Goal: Task Accomplishment & Management: Manage account settings

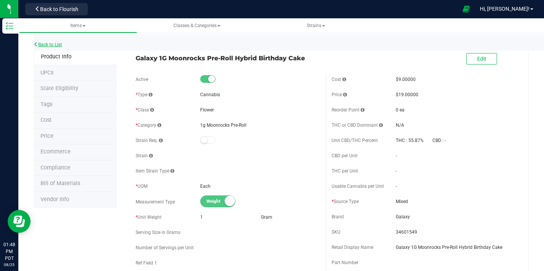
click at [55, 45] on link "Back to List" at bounding box center [48, 44] width 28 height 5
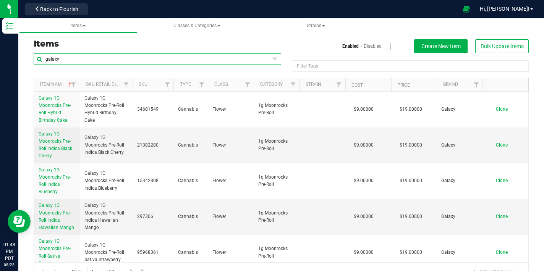
click at [73, 59] on input "galaxy" at bounding box center [157, 58] width 247 height 11
type input "g"
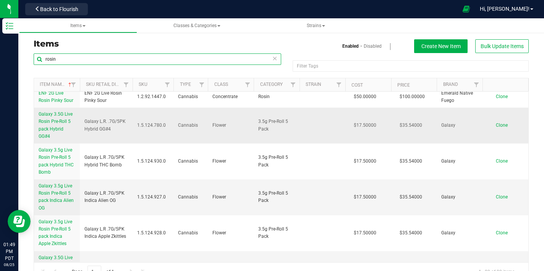
scroll to position [218, 0]
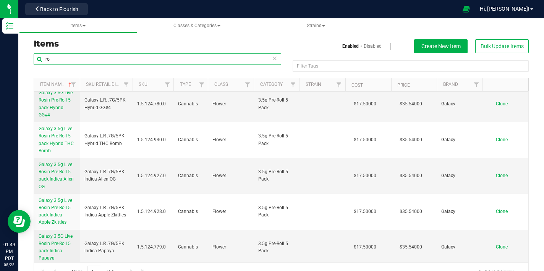
type input "r"
type input "madd fruit"
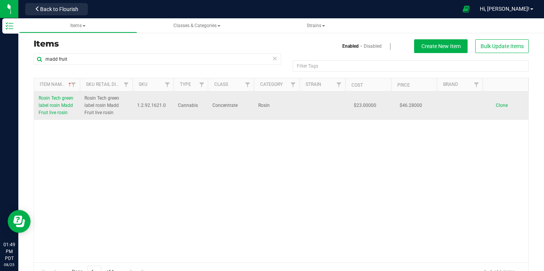
click at [61, 103] on span "Rosin Tech green label rosin Madd Fruit live rosin" at bounding box center [56, 105] width 35 height 20
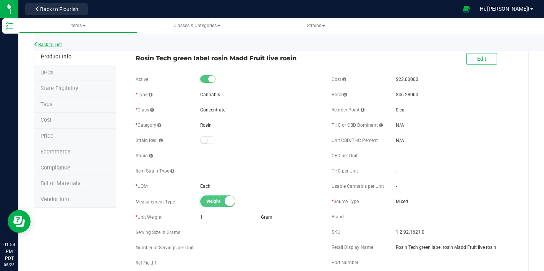
click at [53, 42] on link "Back to List" at bounding box center [48, 44] width 28 height 5
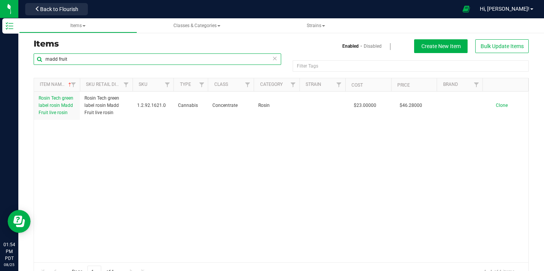
drag, startPoint x: 92, startPoint y: 59, endPoint x: 23, endPoint y: 56, distance: 69.5
click at [23, 56] on div "Items Enabled Disabled Create New Item Bulk Update Items madd fruit Filter Tags…" at bounding box center [280, 155] width 525 height 266
type input "Rosin tech"
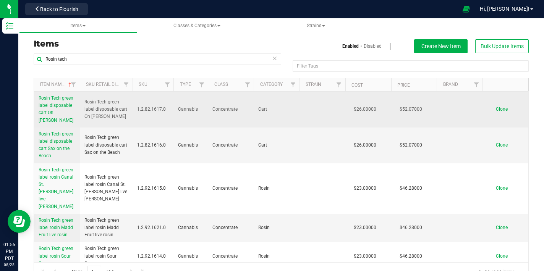
click at [57, 106] on span "Rosin Tech green label disposable cart Oh [PERSON_NAME]" at bounding box center [56, 108] width 35 height 27
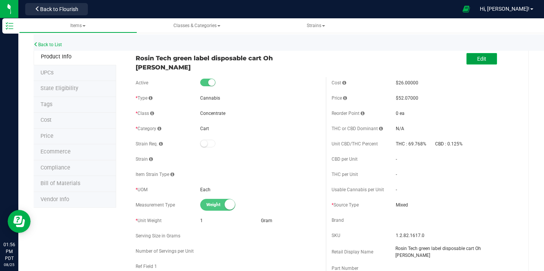
click at [477, 60] on span "Edit" at bounding box center [481, 59] width 9 height 6
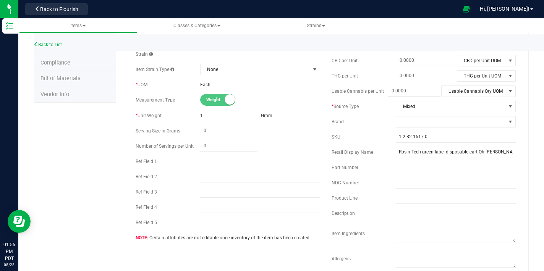
scroll to position [104, 0]
click at [474, 148] on input "Rosin Tech green label disposable cart Oh [PERSON_NAME]" at bounding box center [455, 152] width 120 height 11
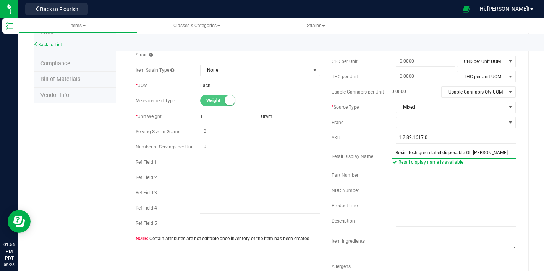
click at [418, 152] on input "Rosin Tech green label disposable Oh Mia Tai" at bounding box center [453, 152] width 123 height 11
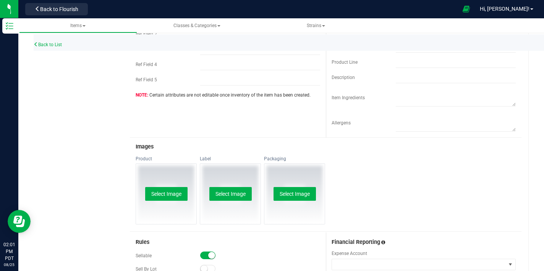
scroll to position [248, 0]
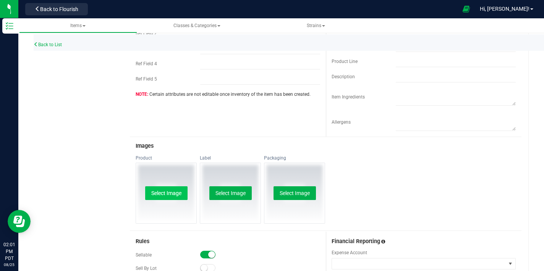
type input "Rosin Tech Green Label Disposable Oh Mia Tai"
click at [170, 189] on button "Select Image" at bounding box center [166, 193] width 42 height 14
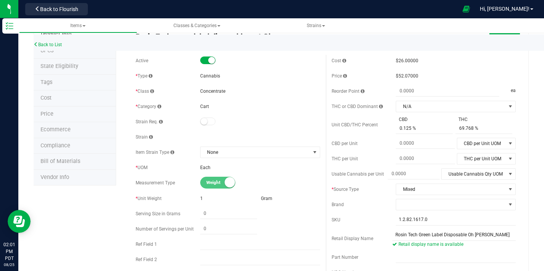
scroll to position [22, 0]
click at [226, 147] on span "None" at bounding box center [255, 152] width 110 height 11
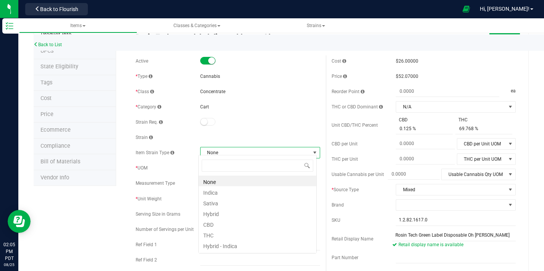
scroll to position [11, 118]
click at [216, 213] on li "Hybrid" at bounding box center [257, 213] width 118 height 11
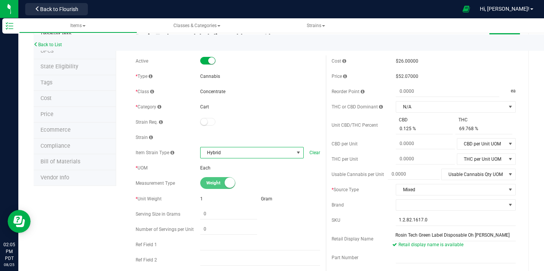
click at [277, 122] on div at bounding box center [260, 122] width 120 height 8
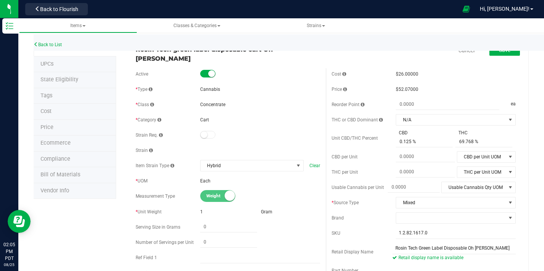
scroll to position [0, 0]
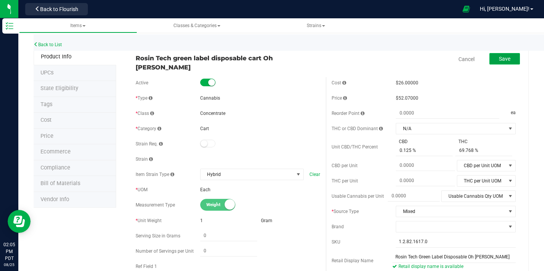
click at [496, 62] on button "Save" at bounding box center [504, 58] width 31 height 11
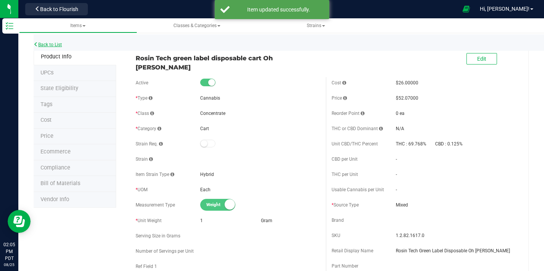
click at [60, 45] on link "Back to List" at bounding box center [48, 44] width 28 height 5
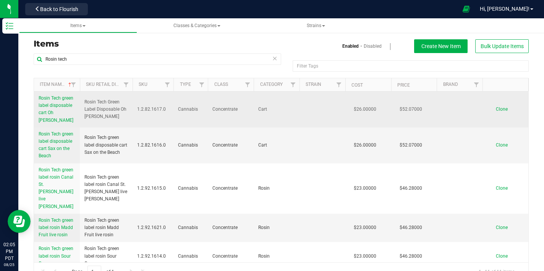
click at [60, 109] on link "Rosin Tech green label disposable cart Oh [PERSON_NAME]" at bounding box center [57, 109] width 37 height 29
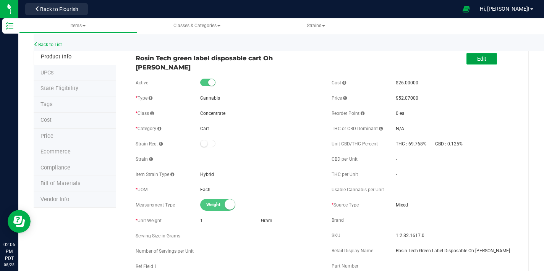
click at [477, 61] on span "Edit" at bounding box center [481, 59] width 9 height 6
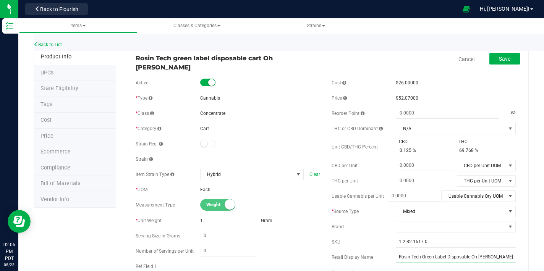
click at [483, 254] on input "Rosin Tech Green Label Disposable Oh Mia Tai" at bounding box center [455, 257] width 120 height 11
type input "Rosin Tech Green Label Disposable Oh [PERSON_NAME]"
click at [499, 60] on span "Save" at bounding box center [504, 59] width 11 height 6
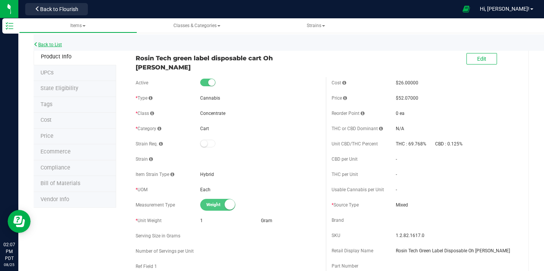
click at [60, 44] on link "Back to List" at bounding box center [48, 44] width 28 height 5
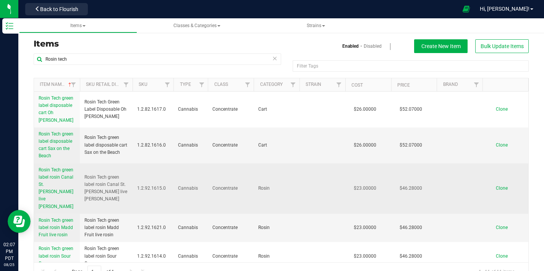
scroll to position [2, 0]
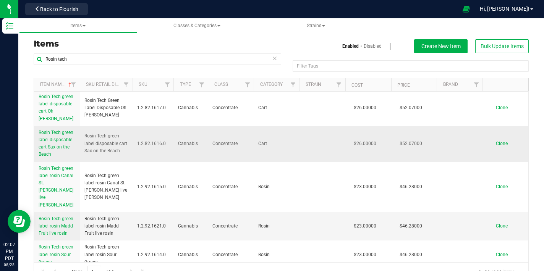
click at [58, 131] on span "Rosin Tech green label disposable cart Sax on the Beach" at bounding box center [56, 143] width 35 height 27
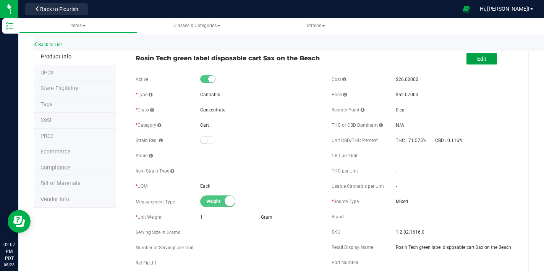
click at [469, 61] on button "Edit" at bounding box center [481, 58] width 31 height 11
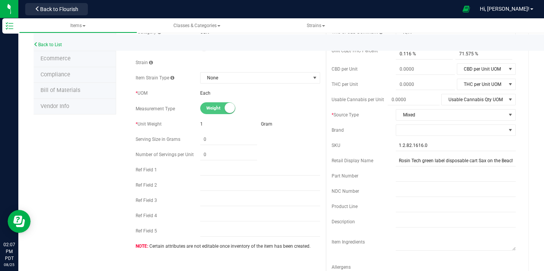
scroll to position [215, 0]
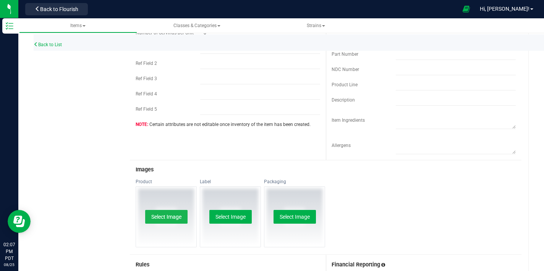
click at [178, 222] on button "Select Image" at bounding box center [166, 217] width 42 height 14
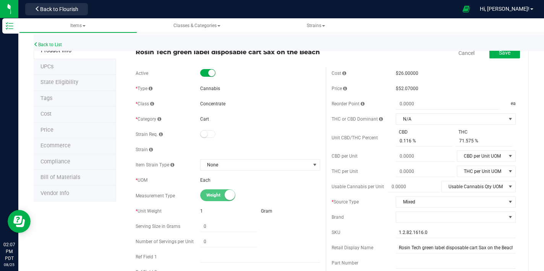
scroll to position [13, 0]
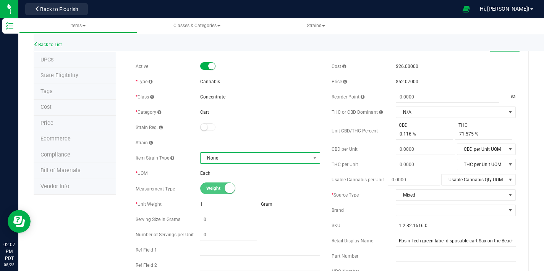
click at [276, 160] on span "None" at bounding box center [255, 158] width 110 height 11
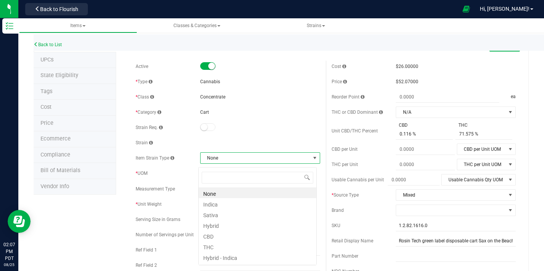
scroll to position [11, 118]
click at [214, 227] on li "Hybrid" at bounding box center [257, 224] width 118 height 11
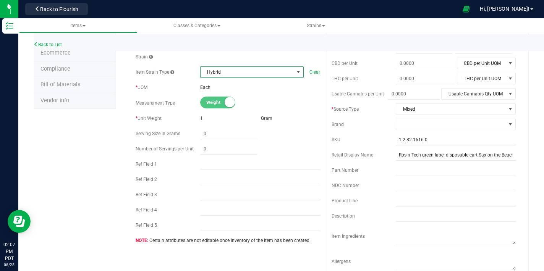
scroll to position [95, 0]
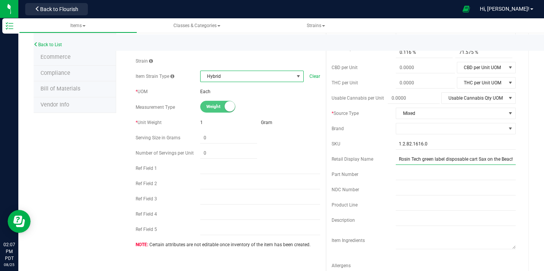
click at [444, 163] on input "Rosin Tech green label disposable cart Sax on the Beach" at bounding box center [455, 158] width 120 height 11
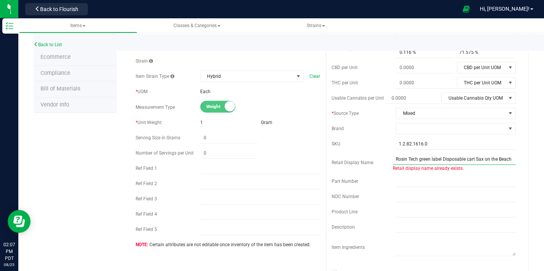
click at [473, 161] on input "Rosin Tech green label Disposable cart Sax on the Beach" at bounding box center [453, 158] width 123 height 11
drag, startPoint x: 416, startPoint y: 161, endPoint x: 419, endPoint y: 165, distance: 4.9
click at [416, 161] on input "Rosin Tech green label Disposable Sax on the Beach" at bounding box center [453, 158] width 123 height 11
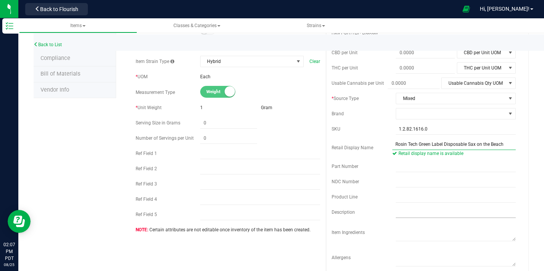
type input "Rosin Tech Green Label Disposable Sax on the Beach"
click at [397, 217] on input "text" at bounding box center [455, 212] width 120 height 11
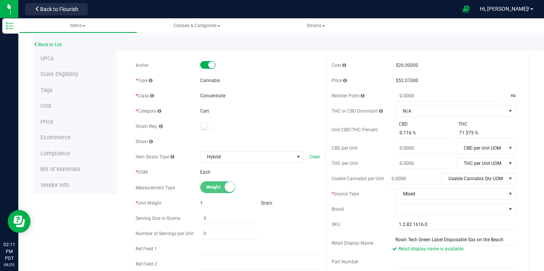
scroll to position [16, 0]
type input "Strawberry Sak x Key Lime Pie"
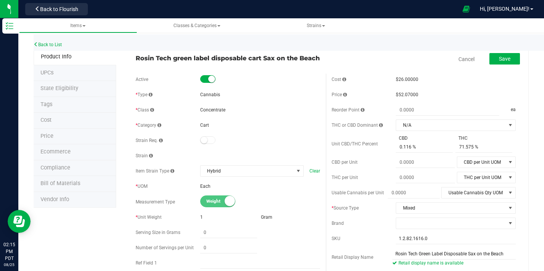
scroll to position [14, 0]
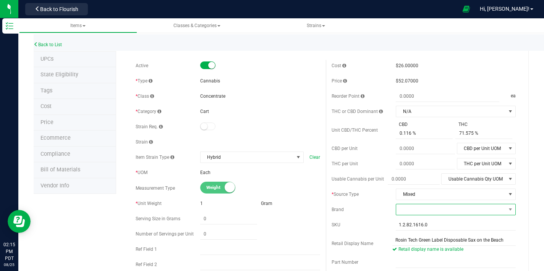
click at [444, 210] on span at bounding box center [451, 209] width 110 height 11
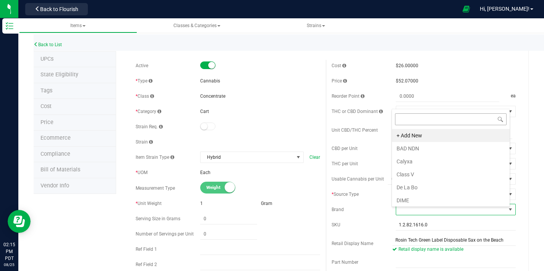
scroll to position [0, 0]
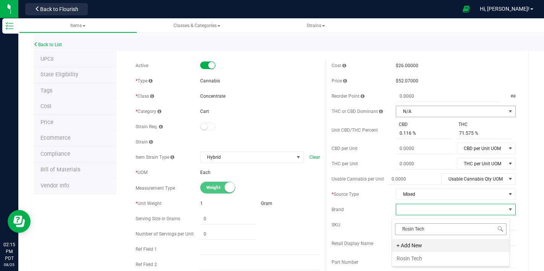
type input "Rosin Tech"
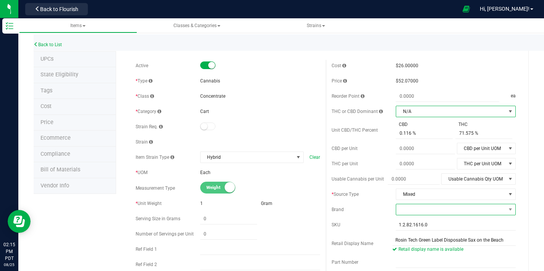
click at [416, 214] on span at bounding box center [451, 209] width 110 height 11
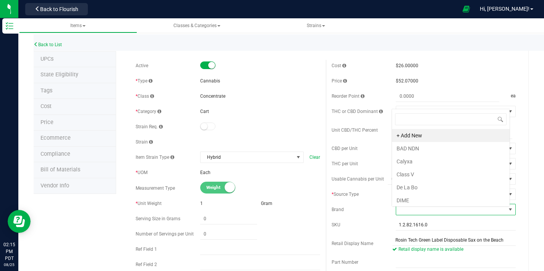
scroll to position [11, 116]
click at [416, 137] on li "+ Add New" at bounding box center [451, 135] width 118 height 13
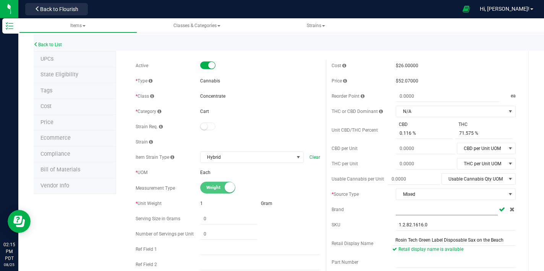
click at [416, 215] on input "text" at bounding box center [446, 209] width 102 height 11
type input "Rosin Tech"
click at [499, 211] on icon at bounding box center [502, 209] width 6 height 5
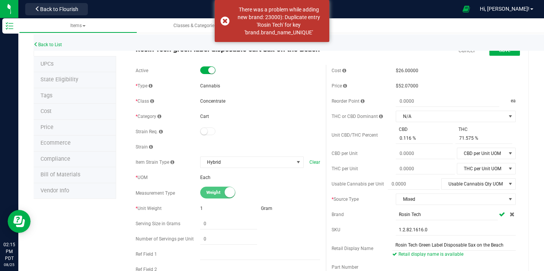
scroll to position [44, 0]
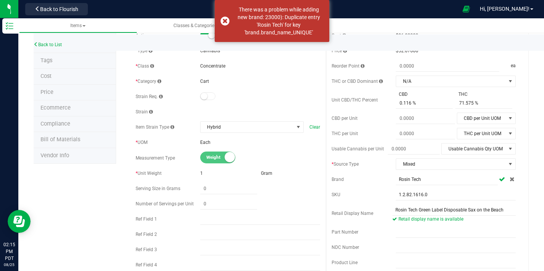
click at [357, 212] on div "Retail Display Name Rosin Tech Green Label Disposable Sax on the Beach Retail d…" at bounding box center [423, 213] width 184 height 18
click at [309, 192] on div at bounding box center [260, 188] width 120 height 11
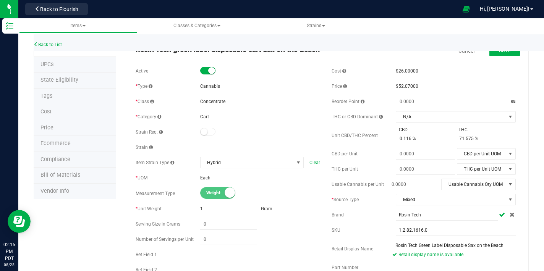
scroll to position [0, 0]
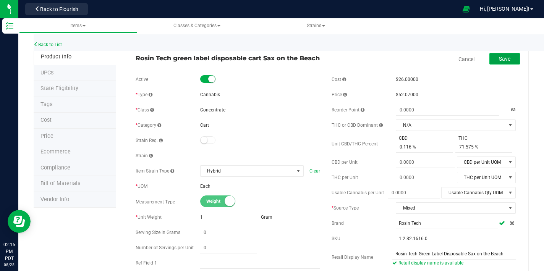
click at [503, 63] on button "Save" at bounding box center [504, 58] width 31 height 11
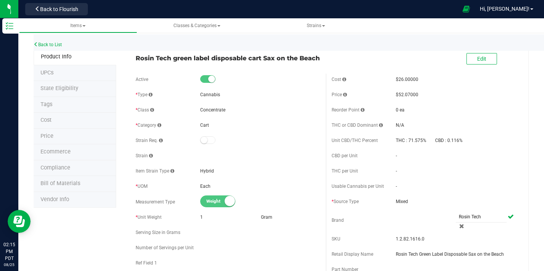
click at [430, 217] on span at bounding box center [425, 220] width 60 height 18
click at [459, 228] on icon at bounding box center [461, 226] width 5 height 5
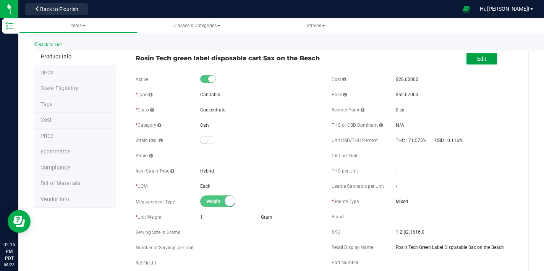
click at [478, 60] on span "Edit" at bounding box center [481, 59] width 9 height 6
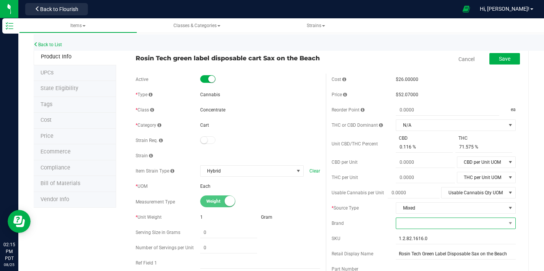
click at [418, 229] on span at bounding box center [451, 223] width 110 height 11
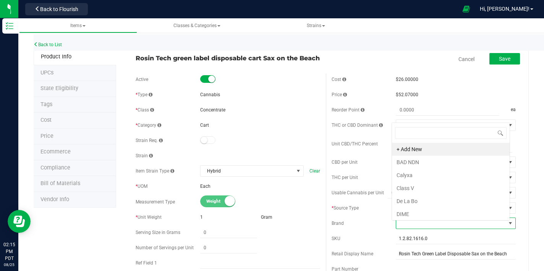
scroll to position [11, 116]
type input "ros"
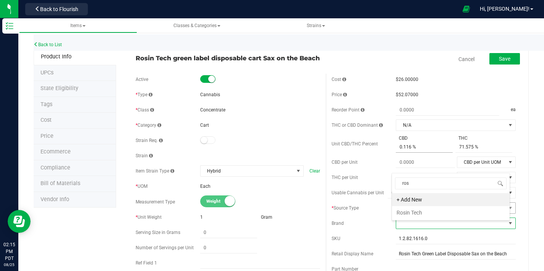
click at [417, 216] on li "Rosin Tech" at bounding box center [451, 212] width 118 height 13
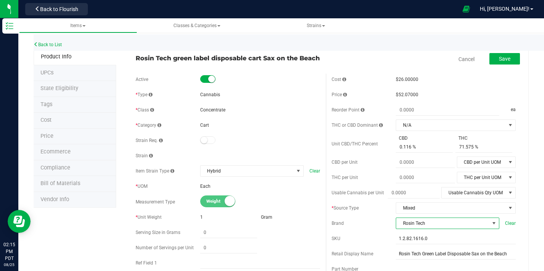
click at [376, 221] on div "Brand Rosin Tech Clear" at bounding box center [423, 223] width 184 height 11
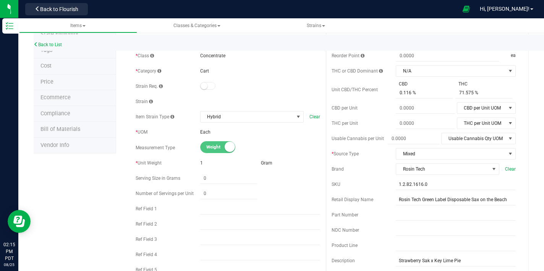
scroll to position [0, 0]
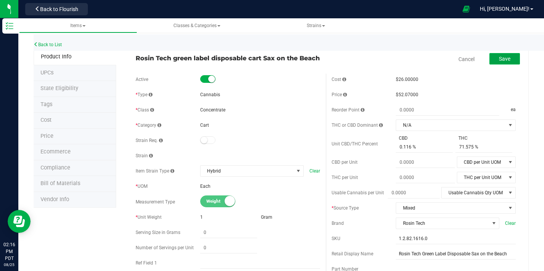
click at [502, 61] on span "Save" at bounding box center [504, 59] width 11 height 6
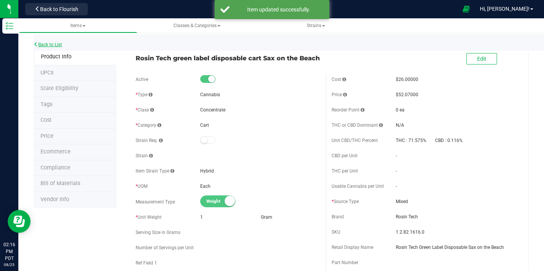
click at [60, 44] on link "Back to List" at bounding box center [48, 44] width 28 height 5
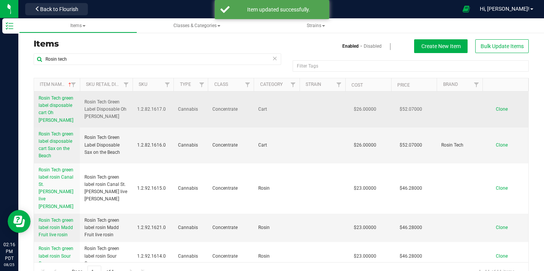
click at [58, 106] on span "Rosin Tech green label disposable cart Oh [PERSON_NAME]" at bounding box center [56, 108] width 35 height 27
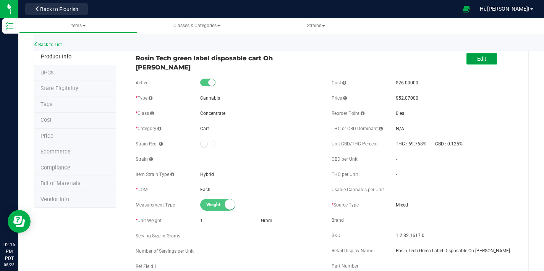
click at [479, 61] on span "Edit" at bounding box center [481, 59] width 9 height 6
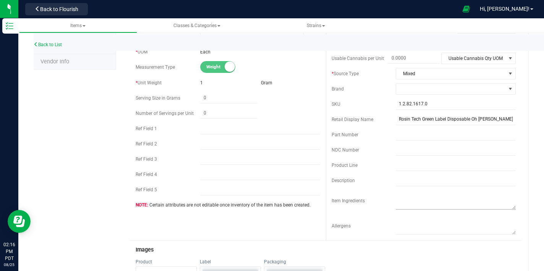
scroll to position [140, 0]
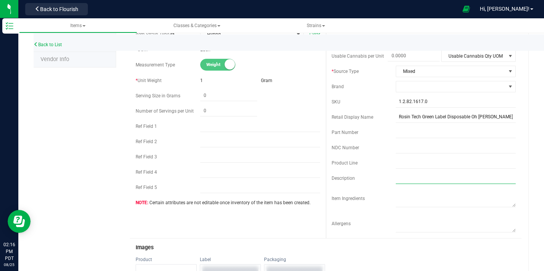
click at [404, 178] on input "text" at bounding box center [455, 178] width 120 height 11
type input "o"
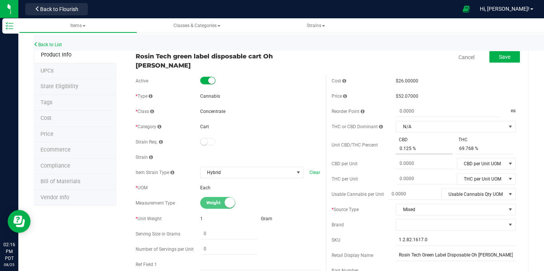
scroll to position [0, 0]
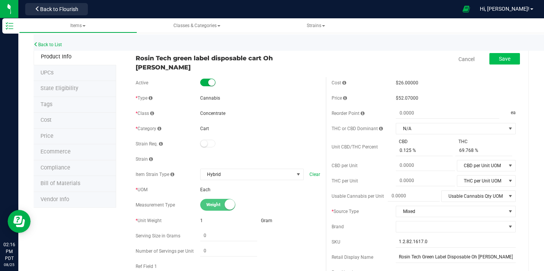
type input "oh Mami x Bop Gun"
click at [499, 60] on span "Save" at bounding box center [504, 59] width 11 height 6
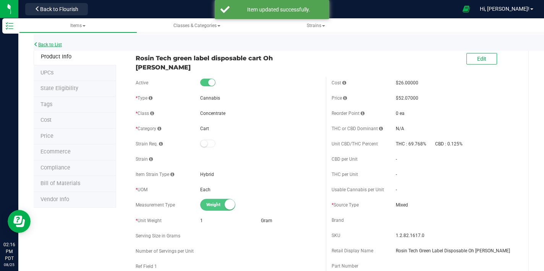
click at [58, 44] on link "Back to List" at bounding box center [48, 44] width 28 height 5
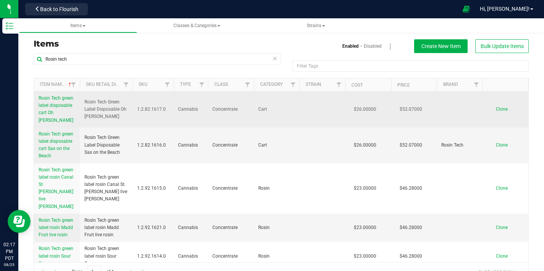
click at [52, 105] on span "Rosin Tech green label disposable cart Oh [PERSON_NAME]" at bounding box center [56, 108] width 35 height 27
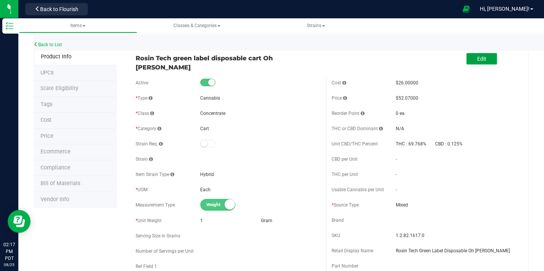
click at [479, 60] on span "Edit" at bounding box center [481, 59] width 9 height 6
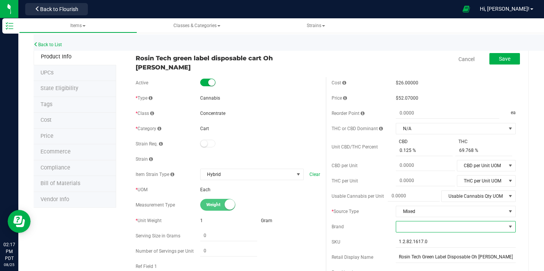
click at [424, 221] on span at bounding box center [451, 226] width 110 height 11
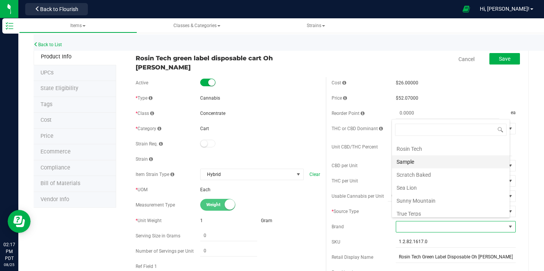
scroll to position [281, 0]
click at [436, 152] on li "Rosin Tech" at bounding box center [451, 150] width 118 height 13
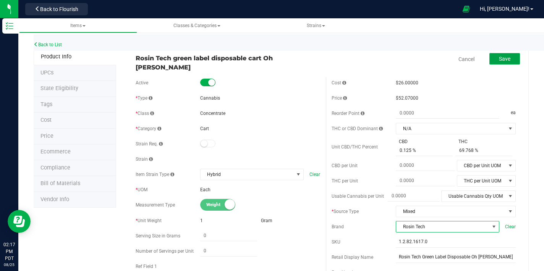
click at [494, 62] on button "Save" at bounding box center [504, 58] width 31 height 11
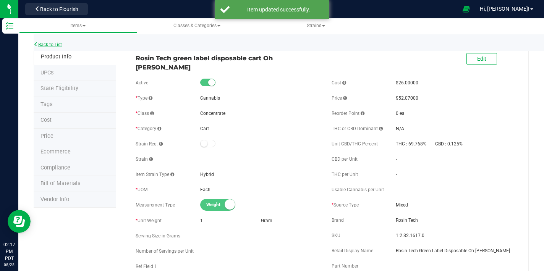
click at [42, 42] on link "Back to List" at bounding box center [48, 44] width 28 height 5
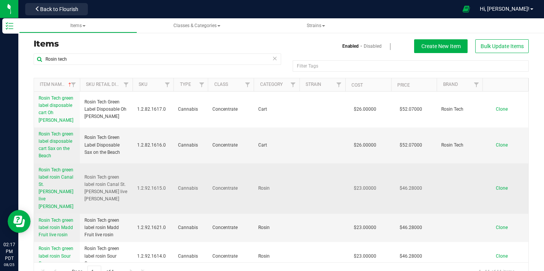
click at [51, 175] on span "Rosin Tech green label rosin Canal St. [PERSON_NAME] live [PERSON_NAME]" at bounding box center [56, 188] width 35 height 42
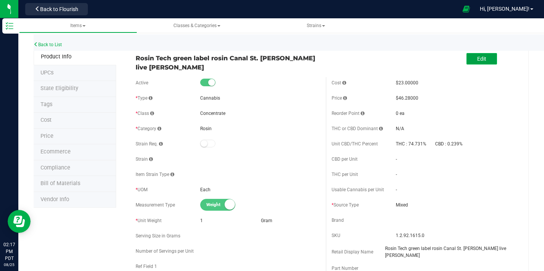
click at [477, 60] on span "Edit" at bounding box center [481, 59] width 9 height 6
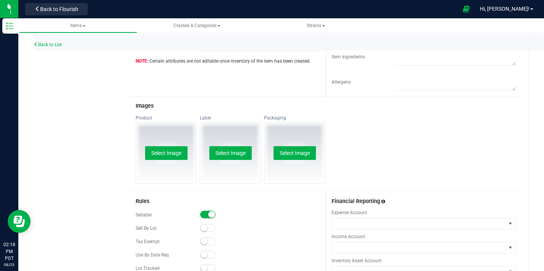
scroll to position [283, 0]
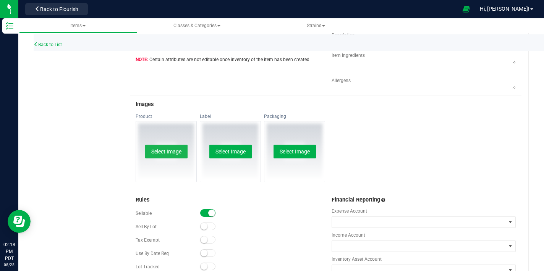
click at [169, 148] on button "Select Image" at bounding box center [166, 152] width 42 height 14
click at [160, 147] on button "Select Image" at bounding box center [166, 152] width 42 height 14
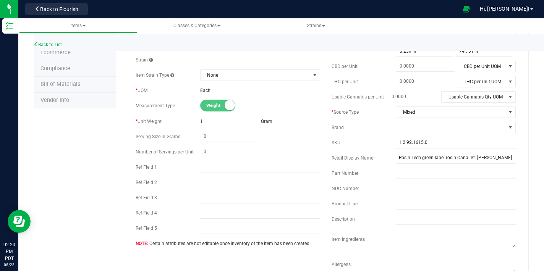
scroll to position [97, 0]
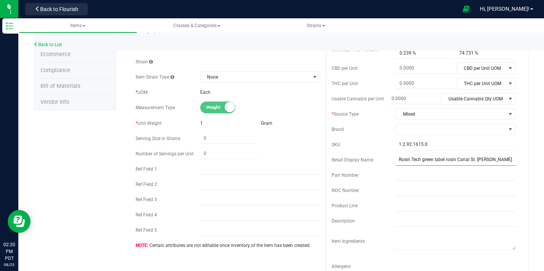
click at [453, 158] on input "Rosin Tech green label rosin Canal St. [PERSON_NAME] live [PERSON_NAME]" at bounding box center [455, 159] width 120 height 11
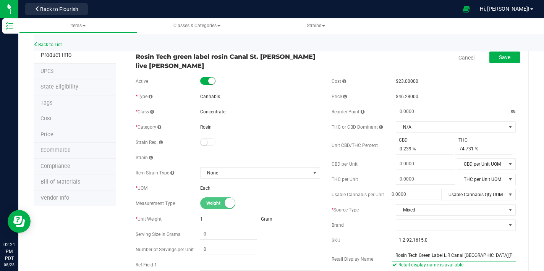
scroll to position [0, 0]
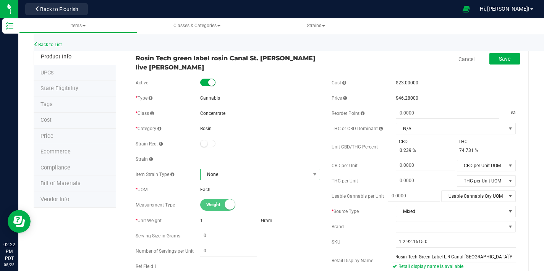
click at [283, 171] on span "None" at bounding box center [255, 174] width 110 height 11
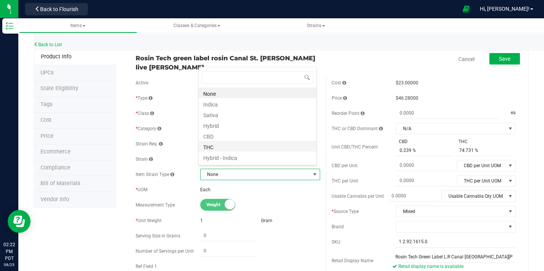
scroll to position [11, 116]
click at [215, 106] on li "Indica" at bounding box center [257, 103] width 118 height 11
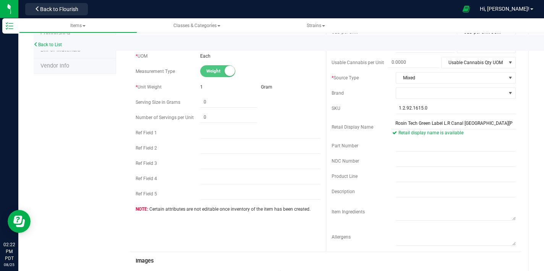
scroll to position [68, 0]
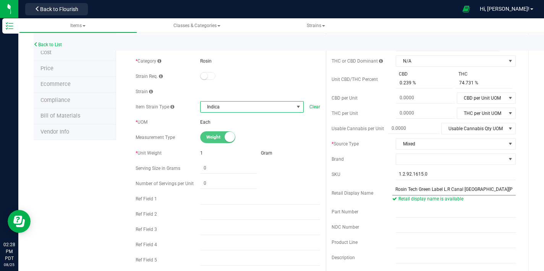
drag, startPoint x: 447, startPoint y: 186, endPoint x: 459, endPoint y: 196, distance: 15.4
click at [447, 186] on input "Rosin Tech Green Label L.R Canal St. Runtz" at bounding box center [453, 189] width 123 height 11
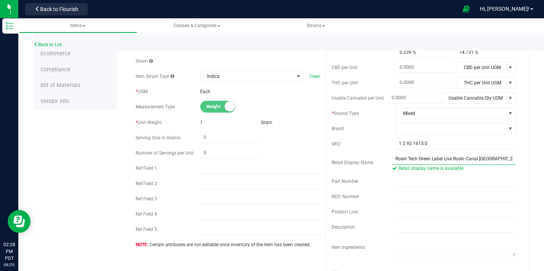
scroll to position [0, 0]
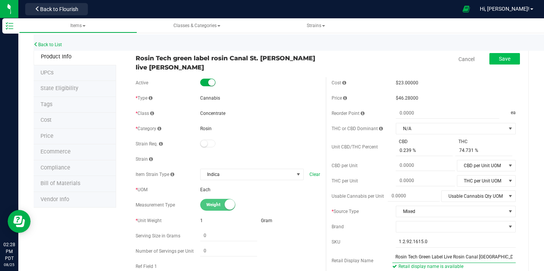
type input "Rosin Tech Green Label Live Rosin Canal [GEOGRAPHIC_DATA][PERSON_NAME]"
click at [489, 57] on button "Save" at bounding box center [504, 58] width 31 height 11
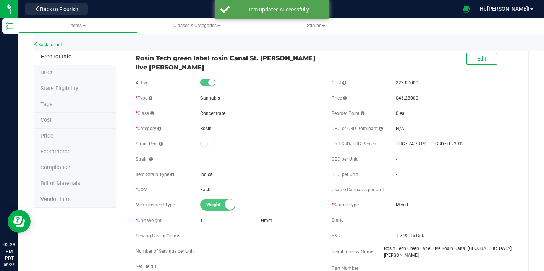
click at [55, 45] on link "Back to List" at bounding box center [48, 44] width 28 height 5
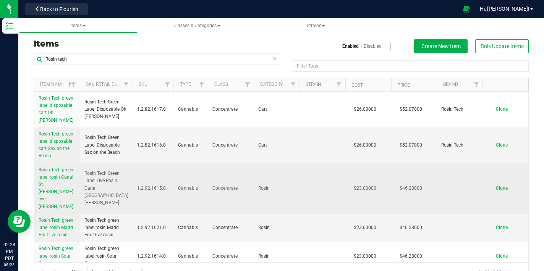
click at [57, 173] on link "Rosin Tech green label rosin Canal St. [PERSON_NAME] live [PERSON_NAME]" at bounding box center [57, 188] width 37 height 44
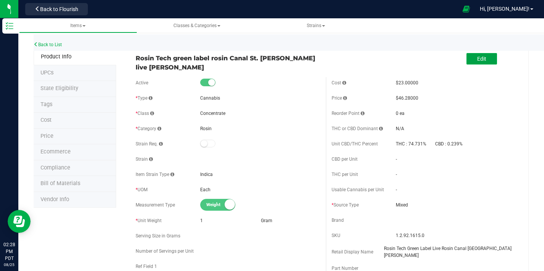
click at [466, 60] on button "Edit" at bounding box center [481, 58] width 31 height 11
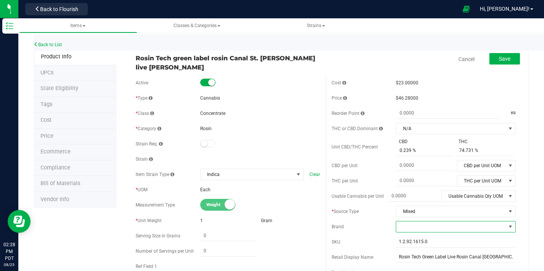
click at [409, 223] on span at bounding box center [451, 226] width 110 height 11
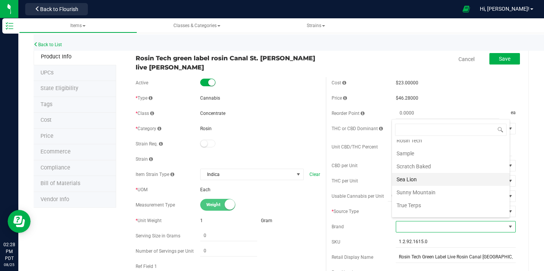
scroll to position [286, 0]
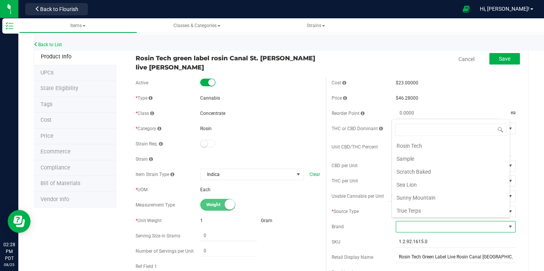
click at [422, 147] on li "Rosin Tech" at bounding box center [451, 145] width 118 height 13
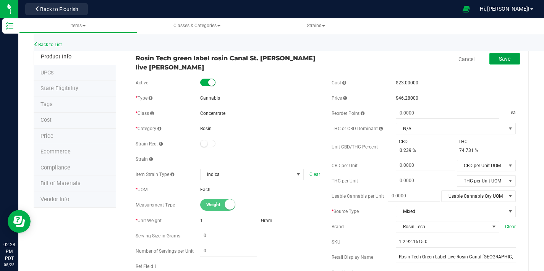
click at [499, 58] on span "Save" at bounding box center [504, 59] width 11 height 6
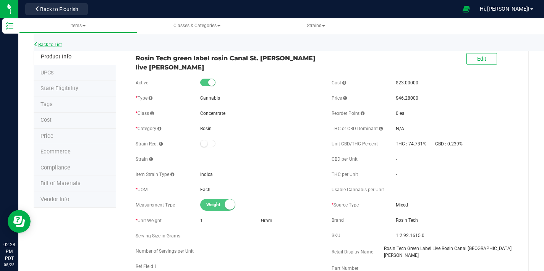
click at [62, 46] on link "Back to List" at bounding box center [48, 44] width 28 height 5
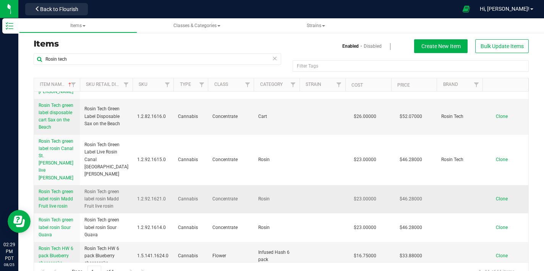
scroll to position [36, 0]
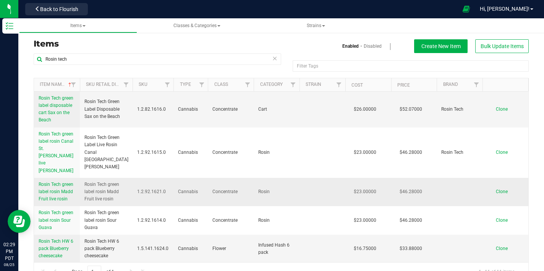
click at [58, 182] on span "Rosin Tech green label rosin Madd Fruit live rosin" at bounding box center [56, 192] width 35 height 20
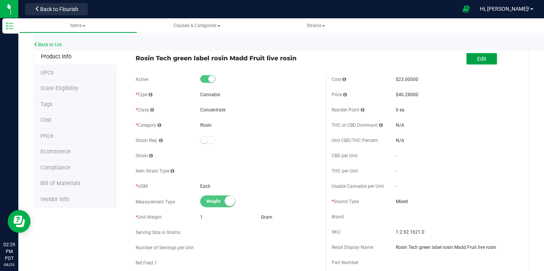
click at [469, 59] on button "Edit" at bounding box center [481, 58] width 31 height 11
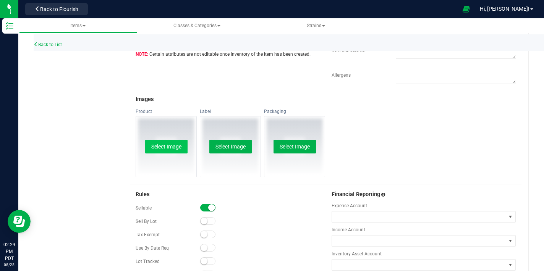
scroll to position [293, 0]
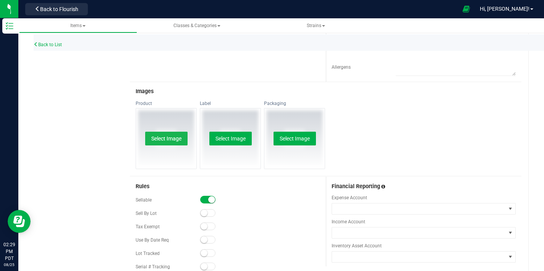
click at [173, 139] on button "Select Image" at bounding box center [166, 139] width 42 height 14
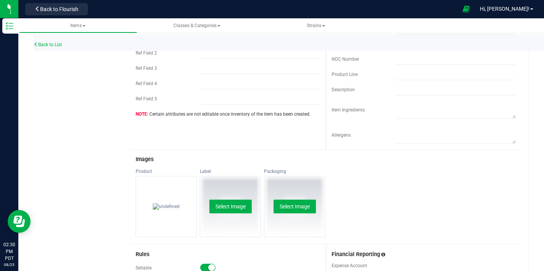
scroll to position [237, 0]
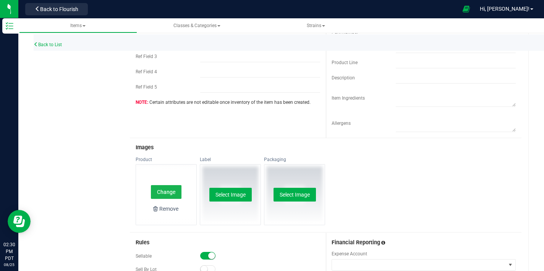
click at [168, 194] on button "Change" at bounding box center [166, 192] width 31 height 14
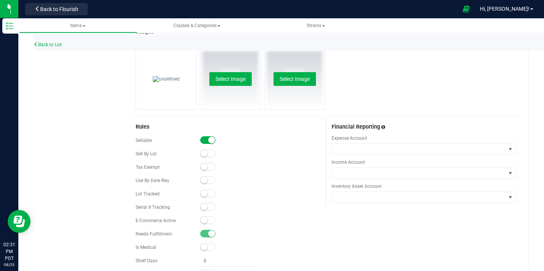
scroll to position [250, 0]
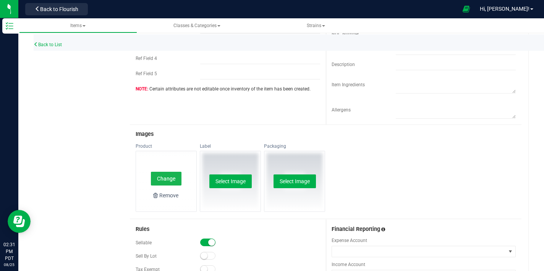
click at [169, 177] on button "Change" at bounding box center [166, 179] width 31 height 14
click at [169, 179] on button "Change" at bounding box center [166, 179] width 31 height 14
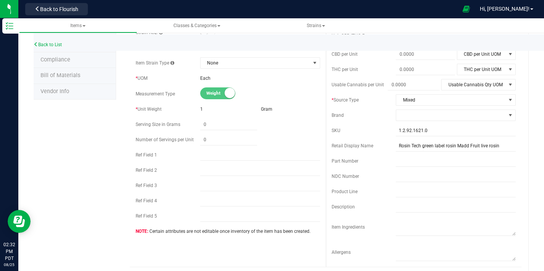
scroll to position [96, 0]
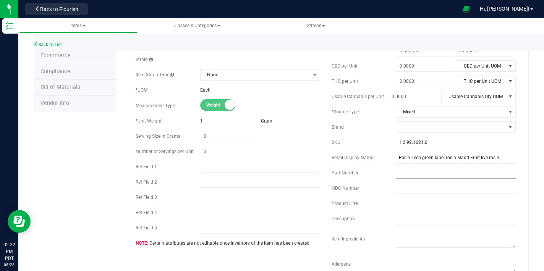
drag, startPoint x: 442, startPoint y: 158, endPoint x: 457, endPoint y: 172, distance: 20.3
click at [443, 159] on input "Rosin Tech green label rosin Madd Fruit live rosin" at bounding box center [455, 157] width 120 height 11
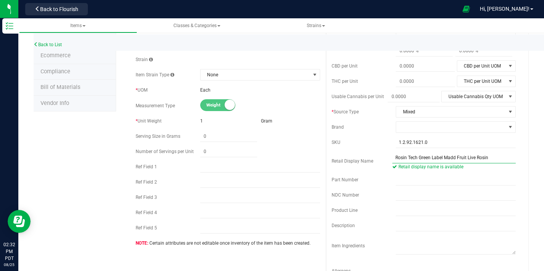
type input "Rosin Tech Green Label Madd Fruit Live Rosin"
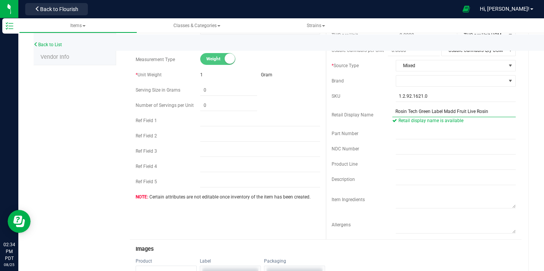
scroll to position [145, 0]
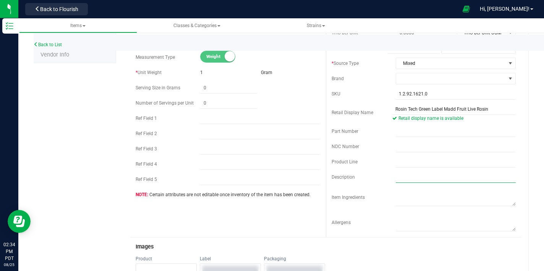
click at [408, 180] on input "text" at bounding box center [455, 176] width 120 height 11
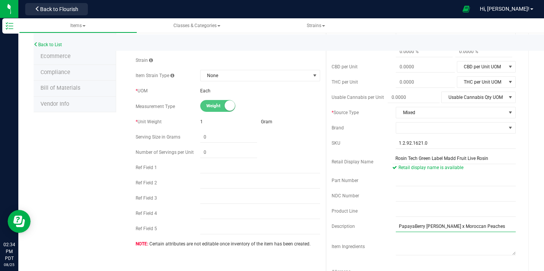
scroll to position [81, 0]
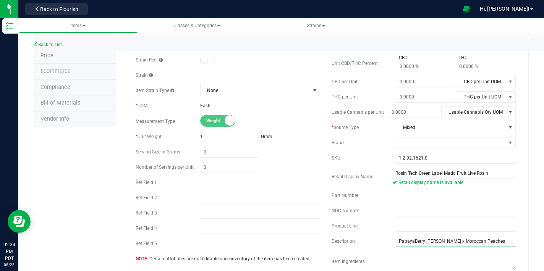
type input "PapayaBerry [PERSON_NAME] x Moroccan Peaches"
click at [488, 174] on input "Rosin Tech Green Label Madd Fruit Live Rosin" at bounding box center [453, 173] width 123 height 11
type input "Rosin Tech Green Label Live Rosin Madd Fruit"
click at [251, 90] on span "None" at bounding box center [255, 90] width 110 height 11
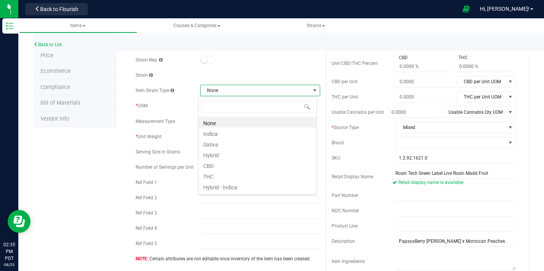
scroll to position [11, 118]
click at [228, 155] on li "Hybrid" at bounding box center [257, 154] width 118 height 11
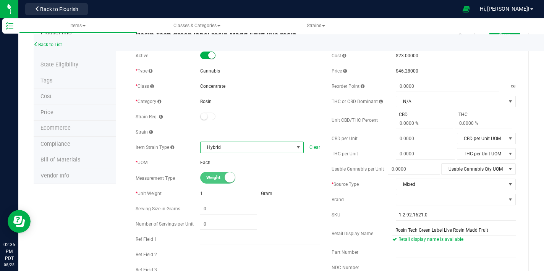
scroll to position [0, 0]
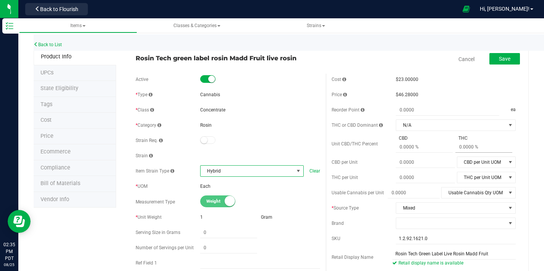
click at [469, 148] on span at bounding box center [483, 147] width 57 height 11
type input "73.51"
type input "73.51 %"
click at [419, 150] on span at bounding box center [423, 147] width 57 height 11
type input ".171"
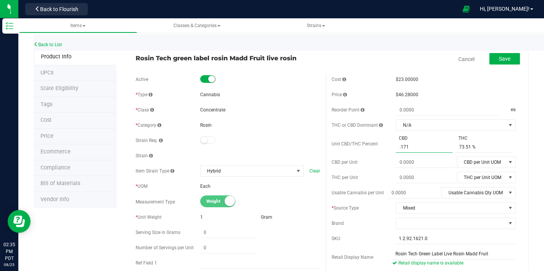
type input "0.171 %"
click at [383, 164] on div "CBD per Unit" at bounding box center [363, 162] width 65 height 7
click at [222, 171] on span "Hybrid" at bounding box center [246, 171] width 93 height 11
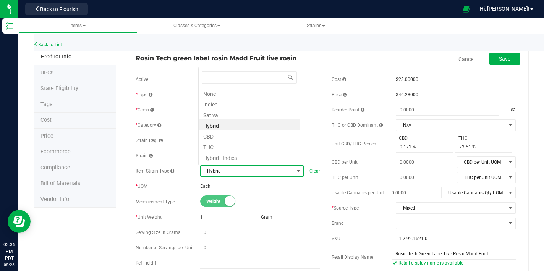
scroll to position [11, 100]
click at [216, 105] on li "Indica" at bounding box center [248, 103] width 101 height 11
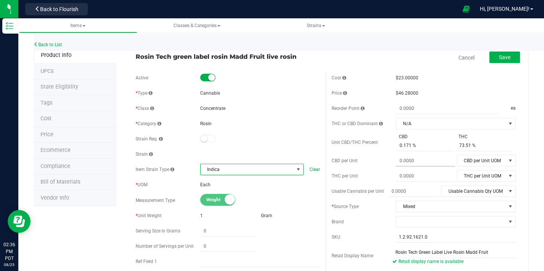
scroll to position [0, 0]
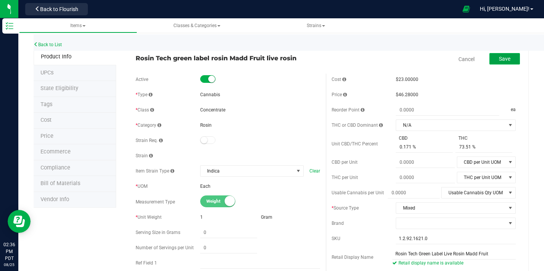
click at [499, 57] on span "Save" at bounding box center [504, 59] width 11 height 6
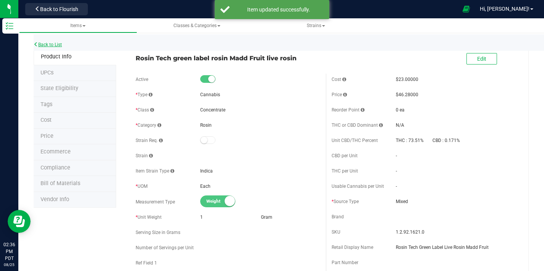
click at [42, 46] on link "Back to List" at bounding box center [48, 44] width 28 height 5
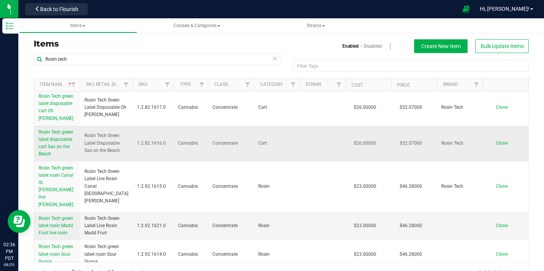
scroll to position [5, 0]
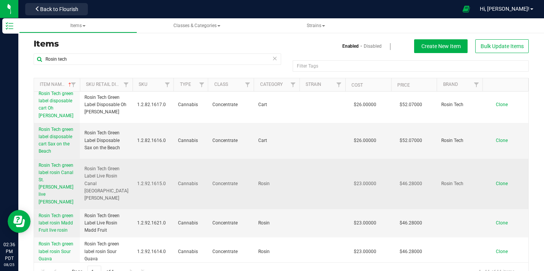
click at [56, 170] on span "Rosin Tech green label rosin Canal St. [PERSON_NAME] live [PERSON_NAME]" at bounding box center [56, 184] width 35 height 42
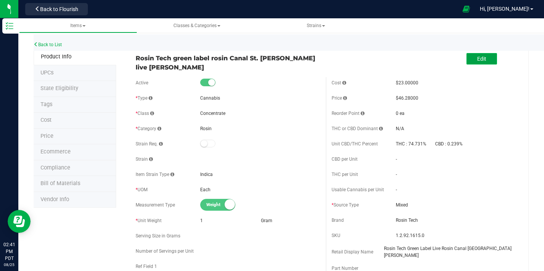
click at [466, 56] on button "Edit" at bounding box center [481, 58] width 31 height 11
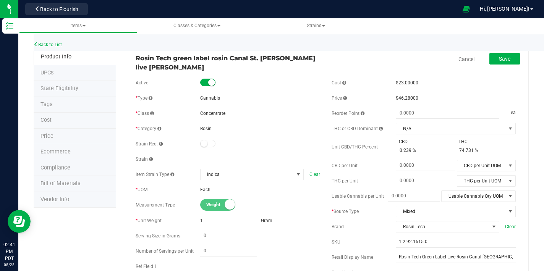
scroll to position [132, 0]
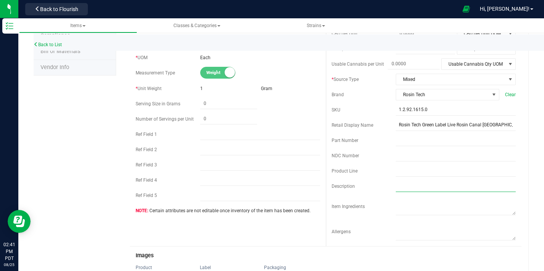
click at [407, 187] on input "text" at bounding box center [455, 186] width 120 height 11
click at [415, 186] on input "text" at bounding box center [455, 186] width 120 height 11
type input "r"
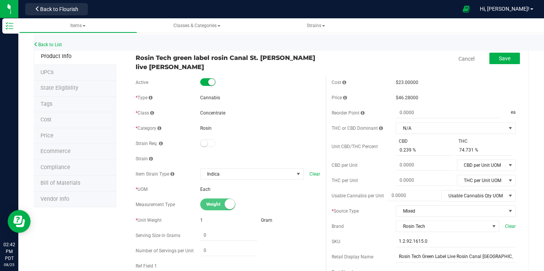
scroll to position [0, 0]
type input "[PERSON_NAME] x THC Bomb"
click at [499, 56] on span "Save" at bounding box center [504, 59] width 11 height 6
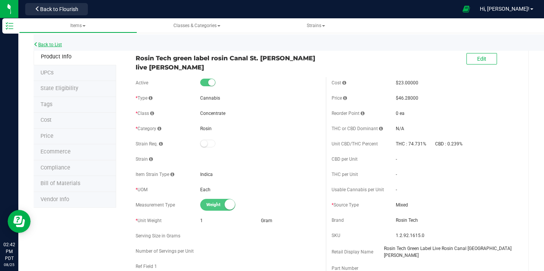
click at [50, 42] on link "Back to List" at bounding box center [48, 44] width 28 height 5
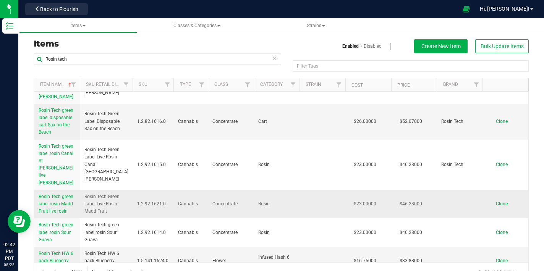
scroll to position [60, 0]
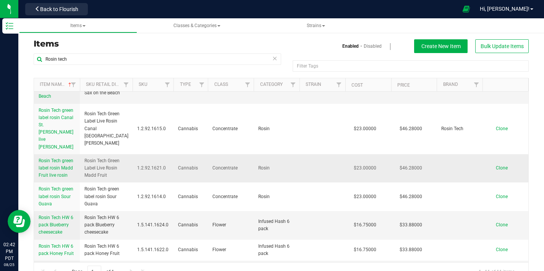
click at [64, 158] on span "Rosin Tech green label rosin Madd Fruit live rosin" at bounding box center [56, 168] width 35 height 20
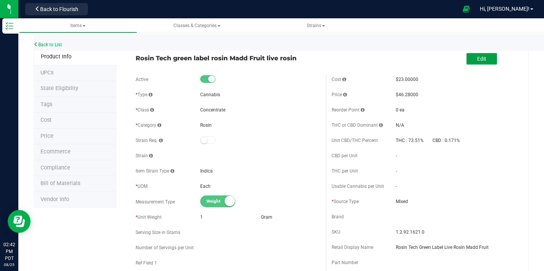
click at [481, 57] on button "Edit" at bounding box center [481, 58] width 31 height 11
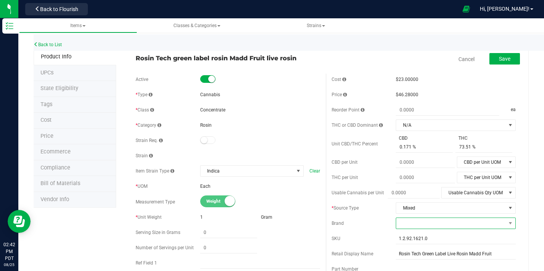
click at [433, 224] on span at bounding box center [451, 223] width 110 height 11
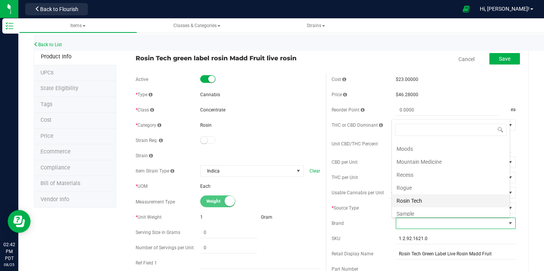
scroll to position [227, 0]
click at [429, 204] on li "Rosin Tech" at bounding box center [451, 204] width 118 height 13
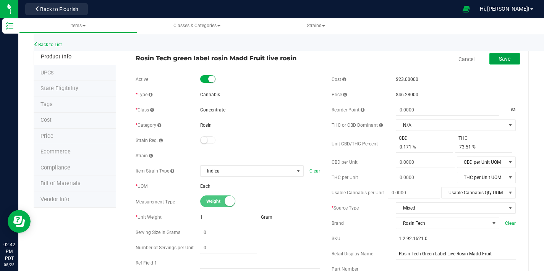
click at [492, 54] on button "Save" at bounding box center [504, 58] width 31 height 11
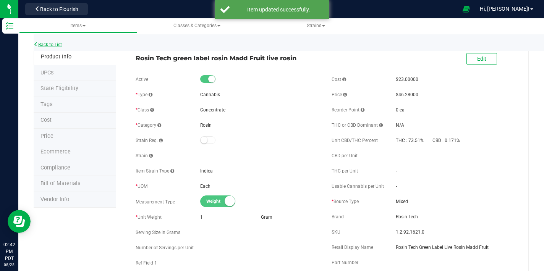
click at [61, 45] on link "Back to List" at bounding box center [48, 44] width 28 height 5
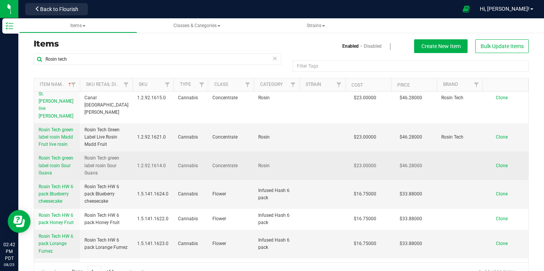
scroll to position [84, 0]
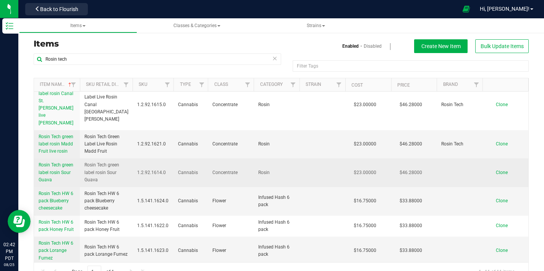
click at [59, 162] on span "Rosin Tech green label rosin Sour Guava" at bounding box center [56, 172] width 35 height 20
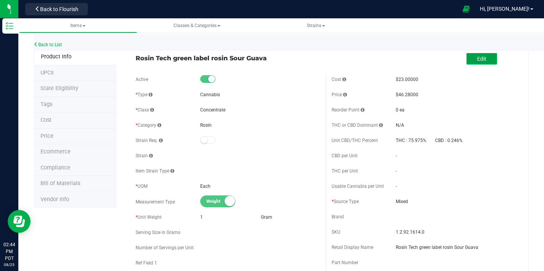
click at [477, 61] on span "Edit" at bounding box center [481, 59] width 9 height 6
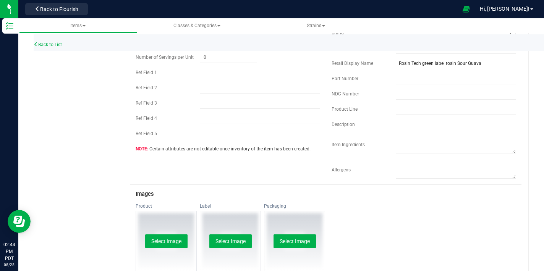
scroll to position [237, 0]
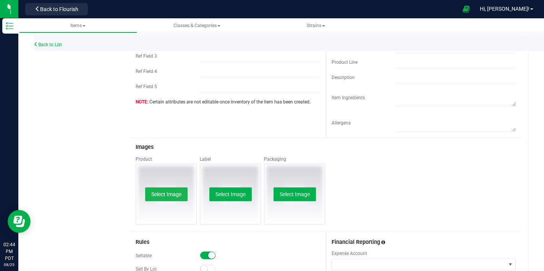
click at [158, 191] on button "Select Image" at bounding box center [166, 194] width 42 height 14
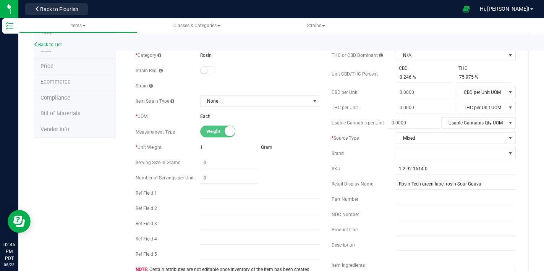
scroll to position [69, 0]
click at [412, 157] on span at bounding box center [451, 153] width 110 height 11
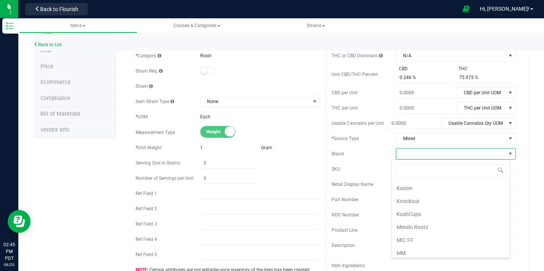
scroll to position [251, 0]
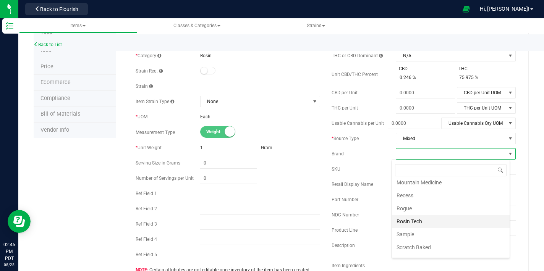
click at [416, 221] on li "Rosin Tech" at bounding box center [451, 221] width 118 height 13
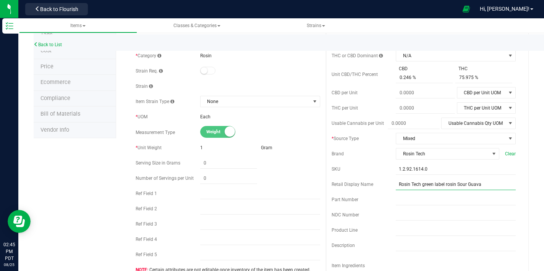
click at [420, 187] on input "Rosin Tech green label rosin Sour Guava" at bounding box center [455, 184] width 120 height 11
click at [422, 187] on input "Rosin Tech green label rosin Sour Guava" at bounding box center [455, 184] width 120 height 11
click at [421, 186] on input "Rosin Tech green label rosin Sour Guava" at bounding box center [455, 184] width 120 height 11
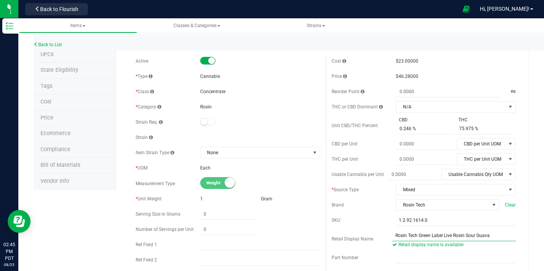
scroll to position [11, 0]
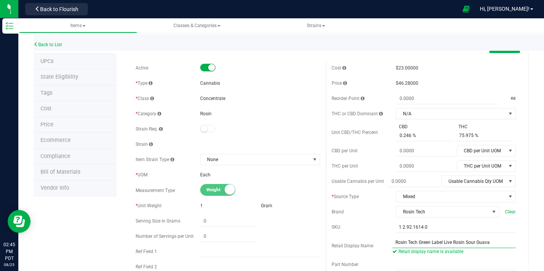
type input "Rosin Tech Green Label Live Rosin Sour Guava"
click at [234, 159] on span "None" at bounding box center [255, 159] width 110 height 11
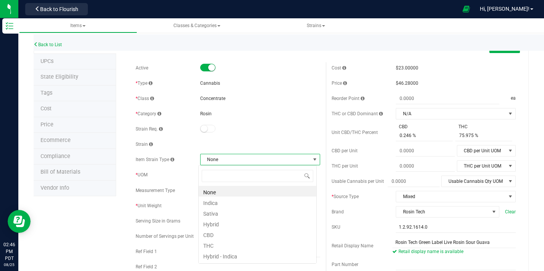
scroll to position [11, 118]
click at [218, 227] on li "Hybrid" at bounding box center [257, 223] width 118 height 11
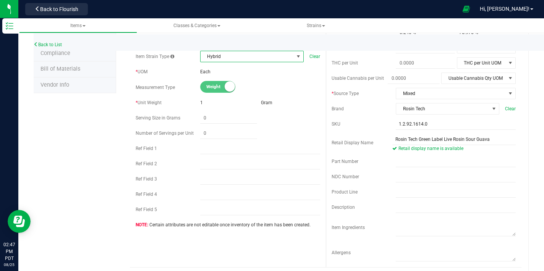
scroll to position [147, 0]
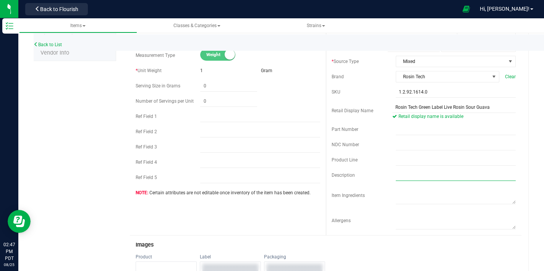
click at [395, 176] on input "text" at bounding box center [455, 174] width 120 height 11
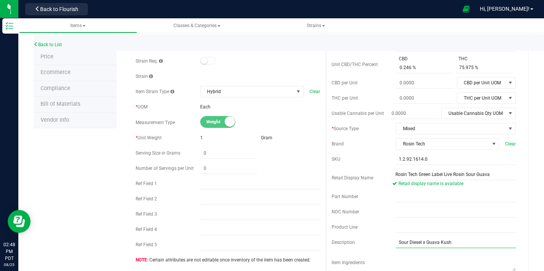
scroll to position [0, 0]
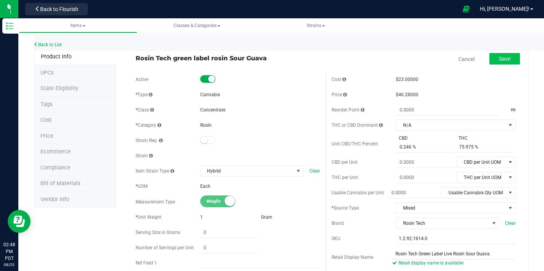
type input "Sour Diesel x Guava Kush"
click at [499, 60] on span "Save" at bounding box center [504, 59] width 11 height 6
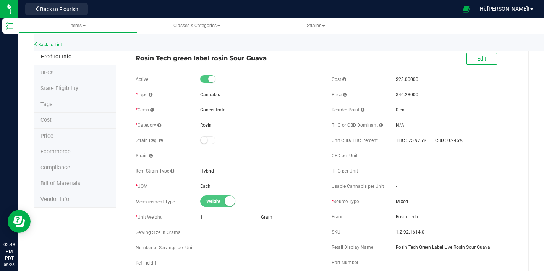
click at [58, 45] on link "Back to List" at bounding box center [48, 44] width 28 height 5
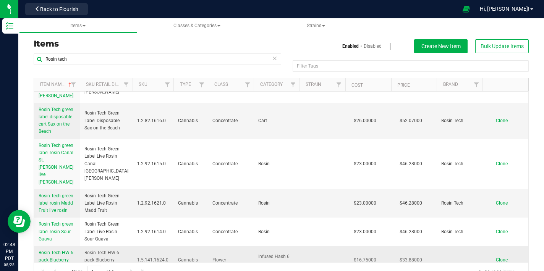
scroll to position [65, 0]
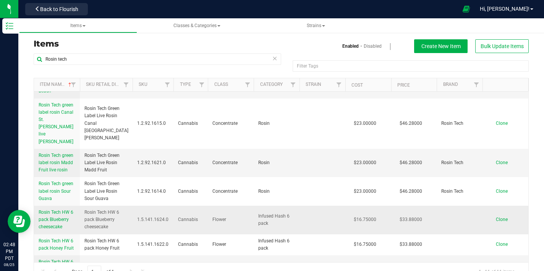
click at [59, 209] on link "Rosin Tech HW 6 pack Blueberry cheesecake" at bounding box center [57, 220] width 37 height 22
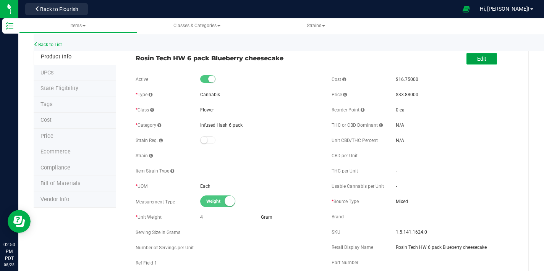
click at [480, 62] on button "Edit" at bounding box center [481, 58] width 31 height 11
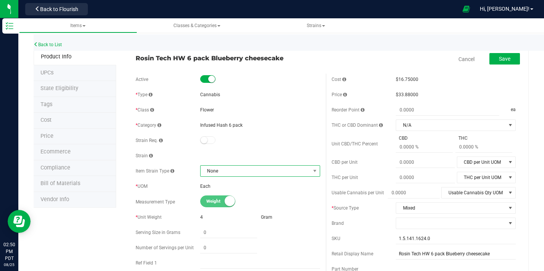
click at [223, 170] on span "None" at bounding box center [255, 171] width 110 height 11
click at [215, 115] on li "Sativa" at bounding box center [257, 114] width 118 height 11
click at [461, 148] on span at bounding box center [483, 147] width 57 height 11
type input "2"
click at [463, 147] on span at bounding box center [483, 147] width 57 height 11
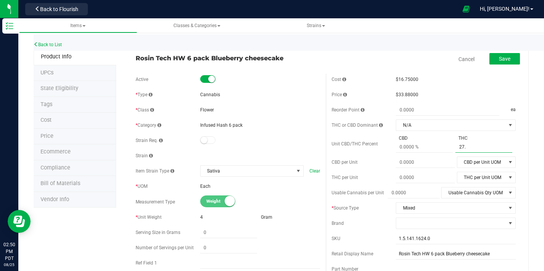
type input "27.9"
type input "27.9 %"
click at [422, 149] on span at bounding box center [423, 147] width 57 height 11
type input "0.09"
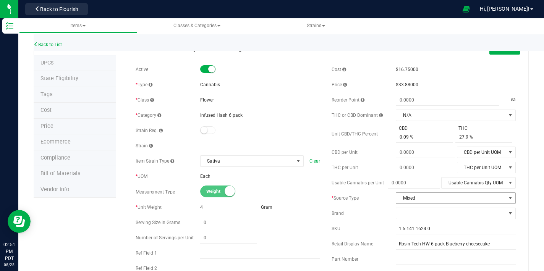
scroll to position [11, 0]
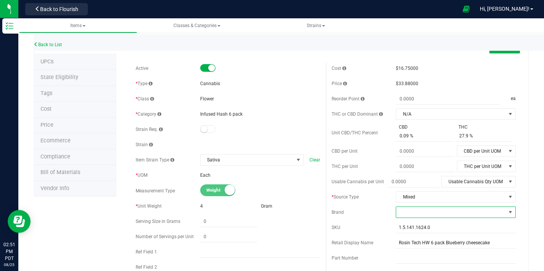
click at [416, 210] on span at bounding box center [451, 212] width 110 height 11
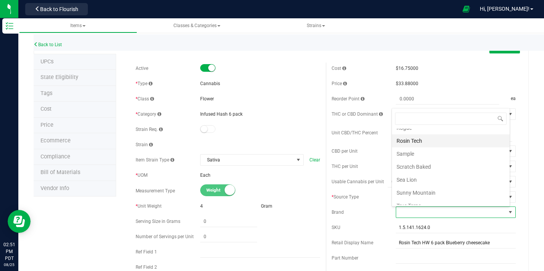
scroll to position [271, 0]
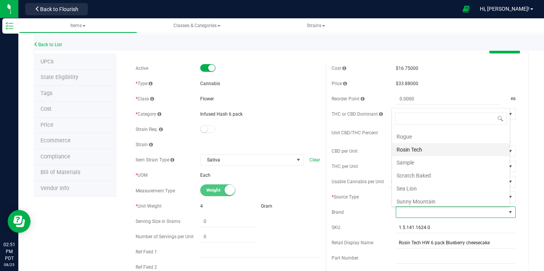
click at [422, 149] on li "Rosin Tech" at bounding box center [451, 149] width 118 height 13
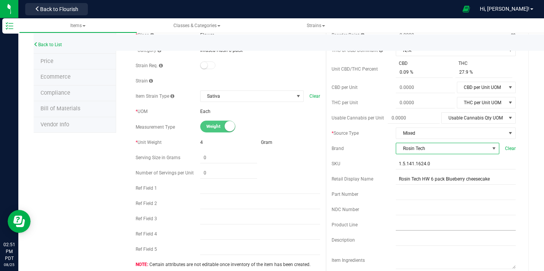
scroll to position [77, 0]
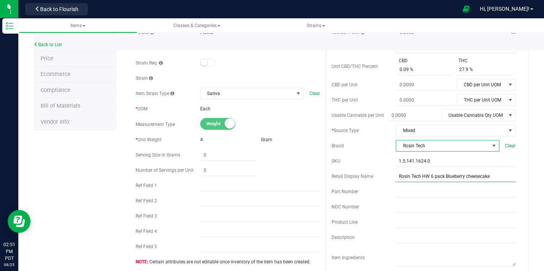
click at [441, 177] on input "Rosin Tech HW 6 pack Blueberry cheesecake" at bounding box center [455, 176] width 120 height 11
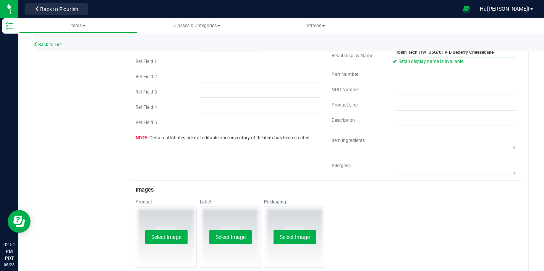
scroll to position [207, 0]
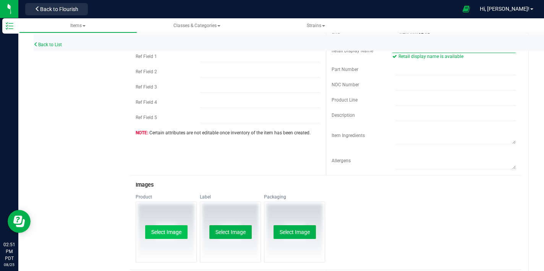
type input "Rosin Tech HW .05G/6PK Blueberry Cheesecake"
click at [177, 229] on button "Select Image" at bounding box center [166, 232] width 42 height 14
click at [170, 233] on button "Select Image" at bounding box center [166, 232] width 42 height 14
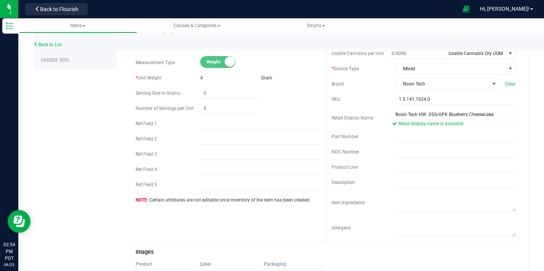
scroll to position [100, 0]
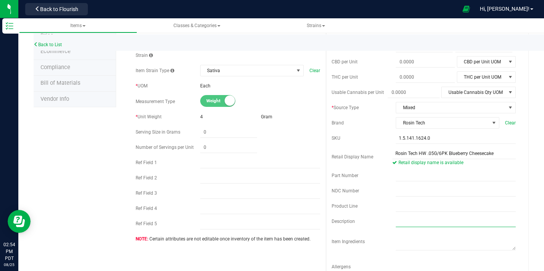
click at [403, 223] on input "text" at bounding box center [455, 221] width 120 height 11
click at [505, 220] on input "6 ice water hash infused joints. Blueberry Cheesecake Flower x Strawguava Ice W…" at bounding box center [455, 221] width 120 height 11
drag, startPoint x: 508, startPoint y: 221, endPoint x: 481, endPoint y: 220, distance: 27.1
click at [480, 220] on input "6 ice water hash infused joints. Blueberry Cheesecake Flower x Strawguava Ice W…" at bounding box center [455, 221] width 120 height 11
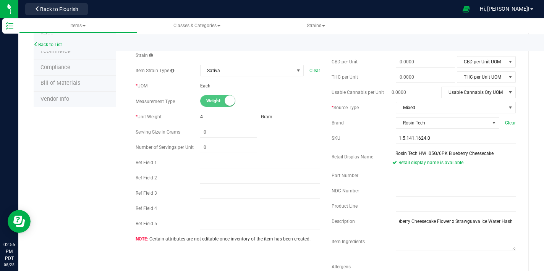
drag, startPoint x: 507, startPoint y: 220, endPoint x: 485, endPoint y: 219, distance: 21.8
click at [477, 221] on input "6 ice water hash infused joints. Blueberry Cheesecake Flower x Strawguava Ice W…" at bounding box center [455, 221] width 120 height 11
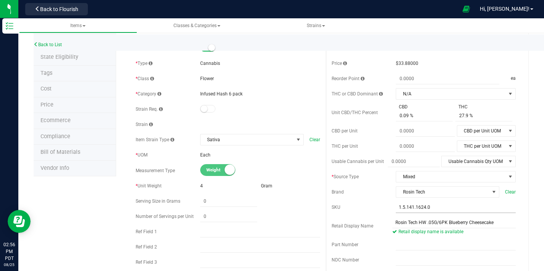
scroll to position [0, 0]
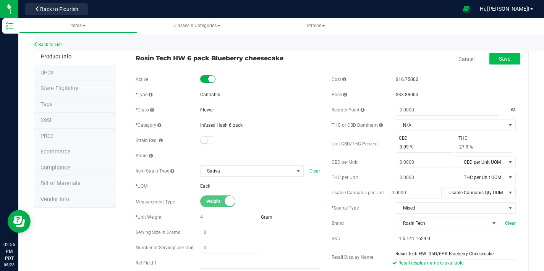
type input "6 ice water hash infused joints. Blueberry Cheesecake Flower x Strawguava IWH"
click at [507, 58] on button "Save" at bounding box center [504, 58] width 31 height 11
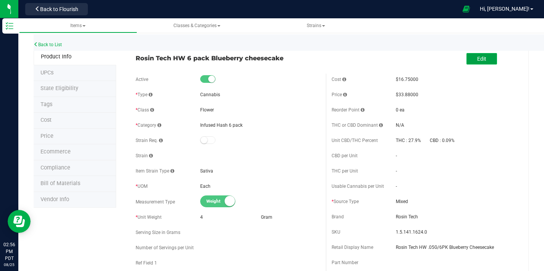
click at [479, 56] on span "Edit" at bounding box center [481, 59] width 9 height 6
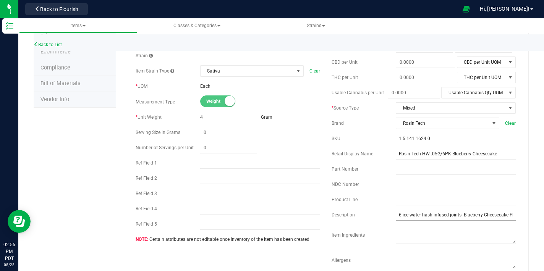
scroll to position [100, 0]
click at [395, 215] on input "6 ice water hash infused joints. Blueberry Cheesecake Flower x Strawguava IWH" at bounding box center [455, 214] width 120 height 11
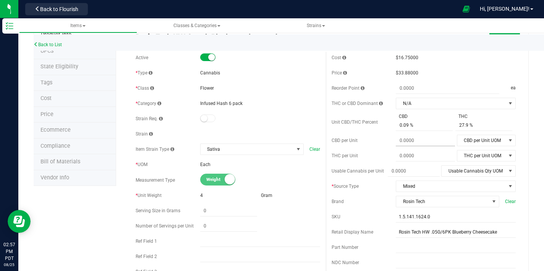
scroll to position [0, 0]
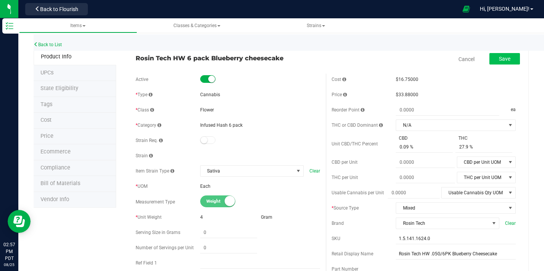
type input "Hash Walkers 6 ice water hash infused joints. Blueberry Cheesecake Flower x Str…"
click at [499, 58] on span "Save" at bounding box center [504, 59] width 11 height 6
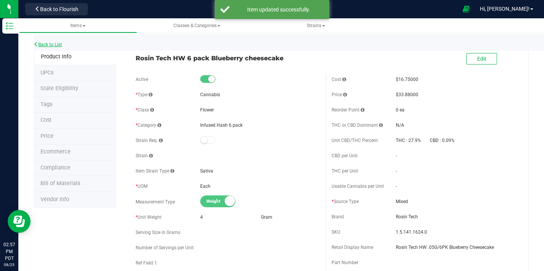
click at [37, 43] on icon at bounding box center [36, 44] width 5 height 5
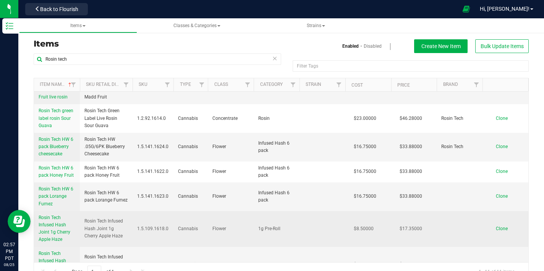
scroll to position [133, 0]
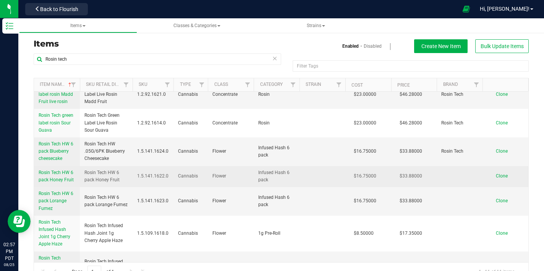
click at [55, 170] on span "Rosin Tech HW 6 pack Honey Fruit" at bounding box center [56, 176] width 35 height 13
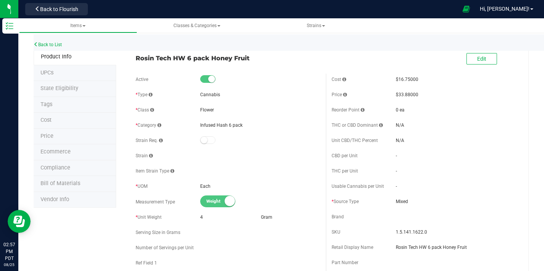
click at [473, 67] on div "Edit" at bounding box center [424, 59] width 196 height 19
click at [477, 58] on span "Edit" at bounding box center [481, 59] width 9 height 6
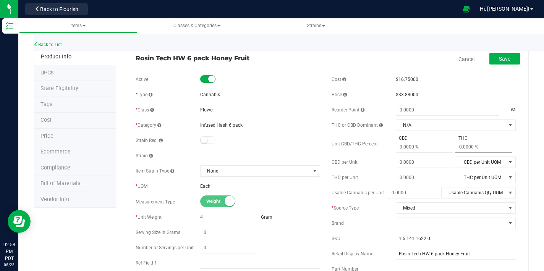
click at [471, 146] on span at bounding box center [483, 147] width 57 height 11
type input "29.64"
type input "29.64 %"
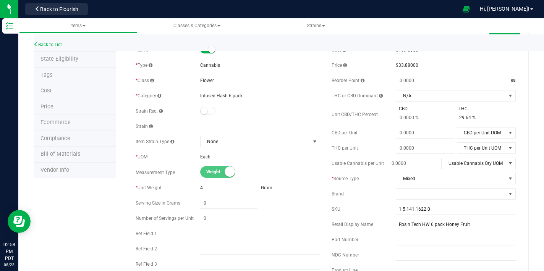
scroll to position [38, 0]
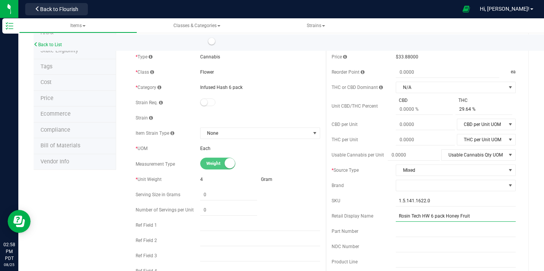
click at [426, 217] on input "Rosin Tech HW 6 pack Honey Fruit" at bounding box center [455, 215] width 120 height 11
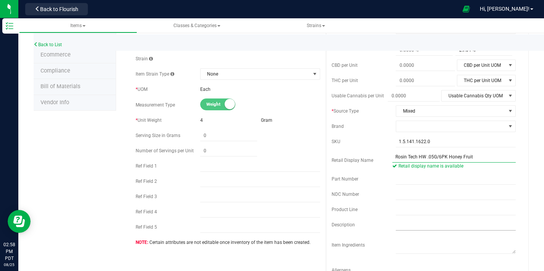
scroll to position [106, 0]
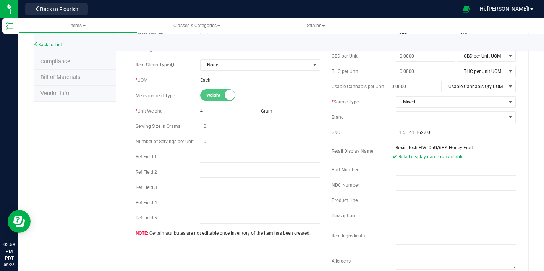
type input "Rosin Tech HW .05G/6PK Honey Fruit"
click at [395, 215] on input "text" at bounding box center [455, 215] width 120 height 11
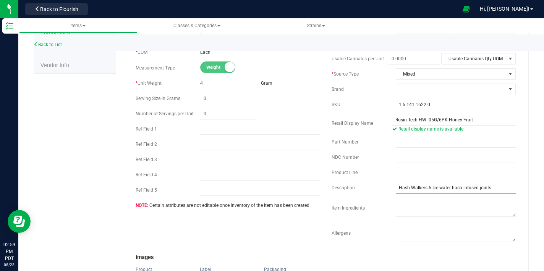
scroll to position [18, 0]
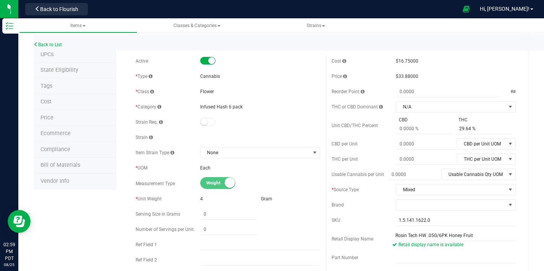
type input "Hash Walkers 6 Ice water hash infused joints"
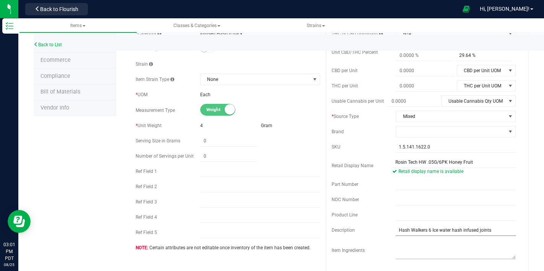
scroll to position [126, 0]
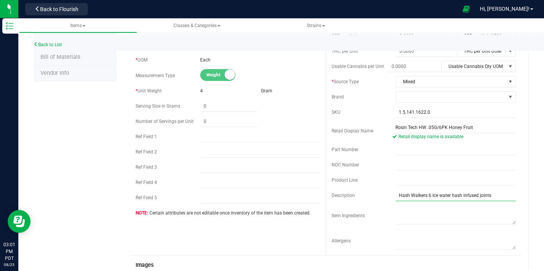
drag, startPoint x: 488, startPoint y: 196, endPoint x: 385, endPoint y: 194, distance: 103.1
click at [386, 194] on div "Description Hash Walkers 6 Ice water hash infused joints" at bounding box center [423, 195] width 184 height 11
paste input "Discover the elite craftsmanship of Hash Walkers, where each joint harmoniously…"
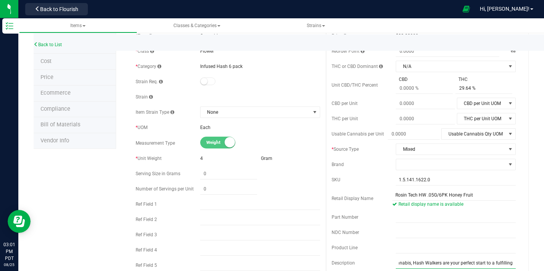
scroll to position [0, 0]
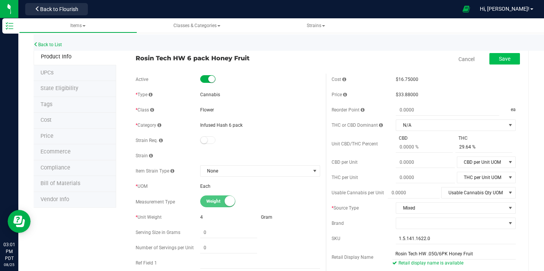
type input "Discover the elite craftsmanship of Hash Walkers, where each joint harmoniously…"
click at [507, 62] on button "Save" at bounding box center [504, 58] width 31 height 11
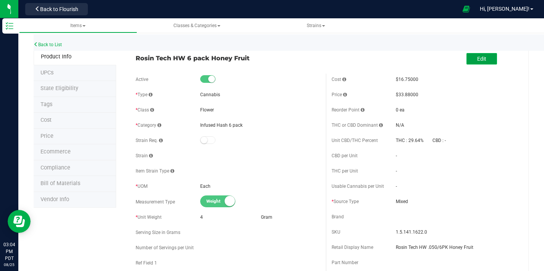
click at [477, 61] on span "Edit" at bounding box center [481, 59] width 9 height 6
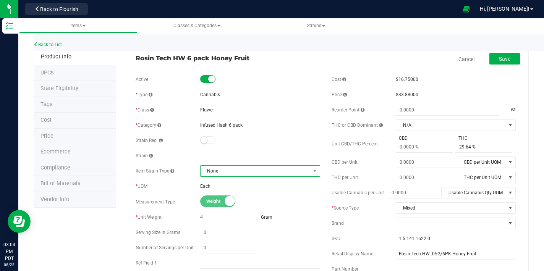
click at [254, 166] on span "None" at bounding box center [255, 171] width 110 height 11
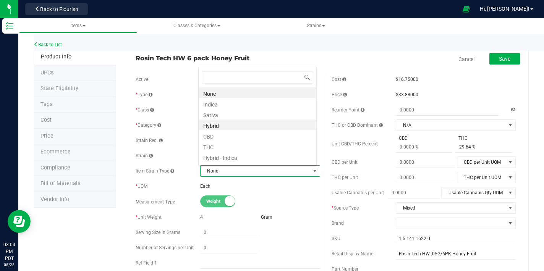
click at [225, 126] on li "Hybrid" at bounding box center [257, 124] width 118 height 11
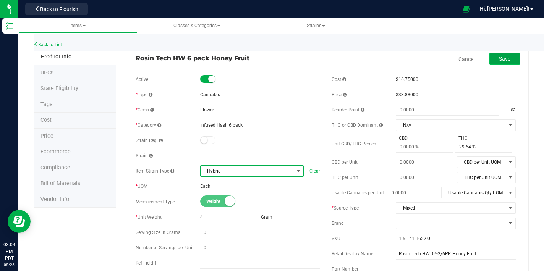
click at [499, 61] on span "Save" at bounding box center [504, 59] width 11 height 6
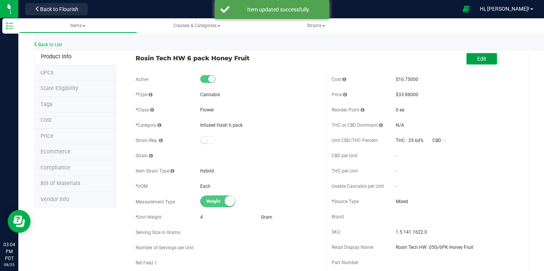
click at [466, 60] on button "Edit" at bounding box center [481, 58] width 31 height 11
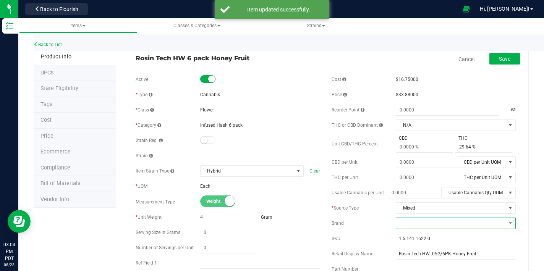
click at [427, 222] on span at bounding box center [451, 223] width 110 height 11
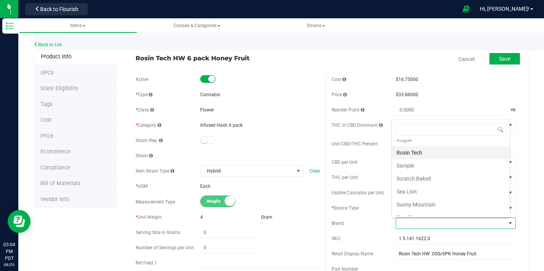
scroll to position [272, 0]
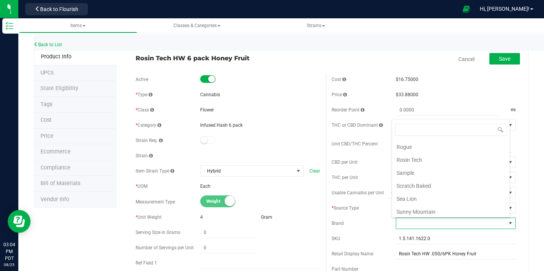
click at [423, 160] on li "Rosin Tech" at bounding box center [451, 159] width 118 height 13
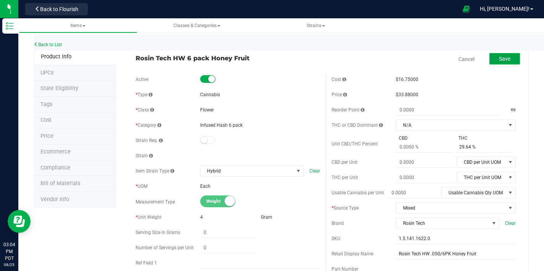
click at [505, 56] on button "Save" at bounding box center [504, 58] width 31 height 11
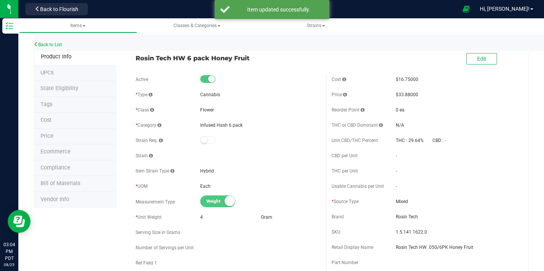
click at [63, 44] on div "Back to List" at bounding box center [306, 42] width 544 height 16
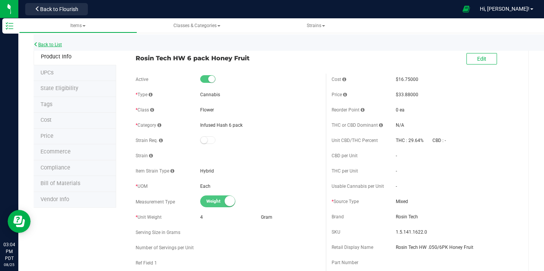
click at [58, 43] on link "Back to List" at bounding box center [48, 44] width 28 height 5
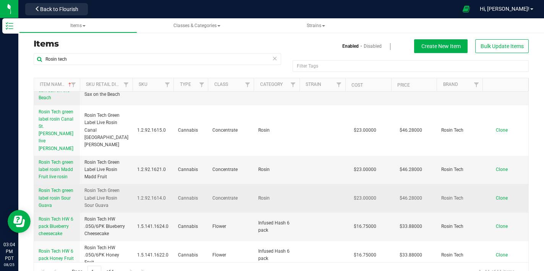
scroll to position [59, 0]
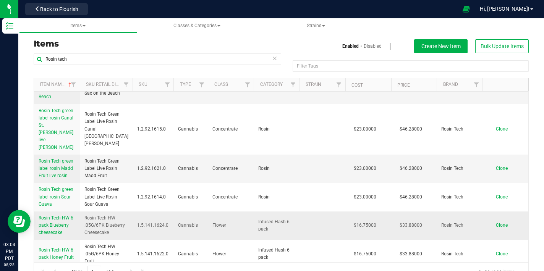
click at [48, 215] on span "Rosin Tech HW 6 pack Blueberry cheesecake" at bounding box center [56, 225] width 35 height 20
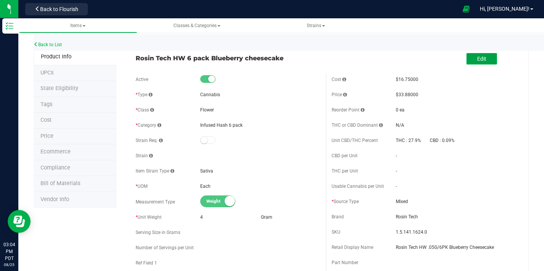
click at [477, 61] on span "Edit" at bounding box center [481, 59] width 9 height 6
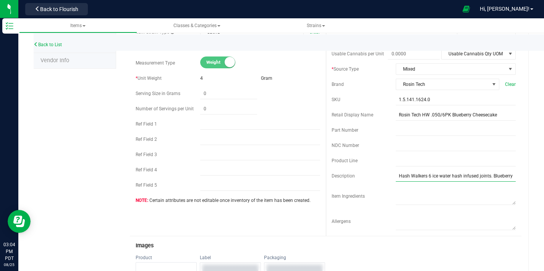
scroll to position [0, 79]
drag, startPoint x: 394, startPoint y: 174, endPoint x: 528, endPoint y: 181, distance: 134.9
click at [528, 181] on div "Back to List Product Info UPCs State Eligibility Tags Cost Price Ecommerce Comp…" at bounding box center [280, 256] width 525 height 746
paste input "Discover the elite craftsmanship of Hash Walkers, where each joint harmoniously…"
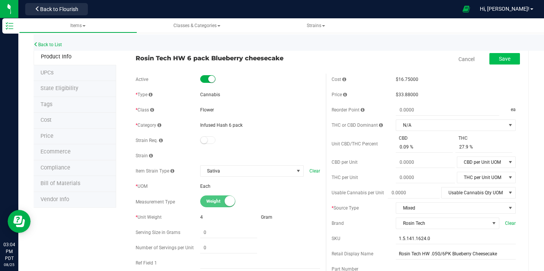
type input "Discover the elite craftsmanship of Hash Walkers, where each joint harmoniously…"
click at [499, 61] on span "Save" at bounding box center [504, 59] width 11 height 6
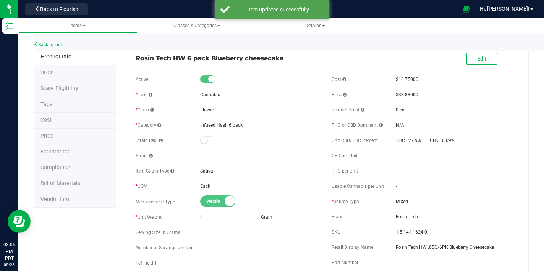
click at [60, 46] on link "Back to List" at bounding box center [48, 44] width 28 height 5
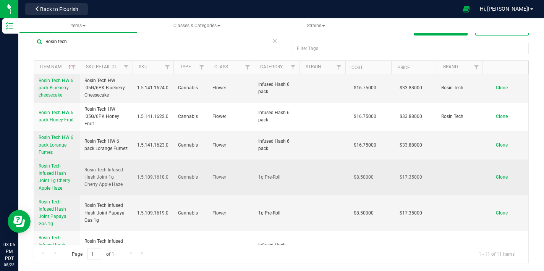
scroll to position [177, 0]
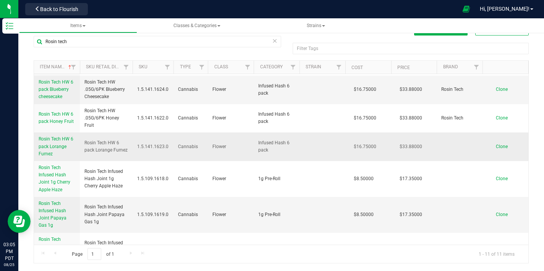
click at [53, 136] on span "Rosin Tech HW 6 pack Lorange Fumez" at bounding box center [56, 146] width 35 height 20
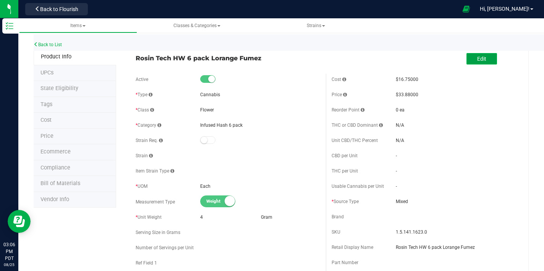
click at [468, 57] on button "Edit" at bounding box center [481, 58] width 31 height 11
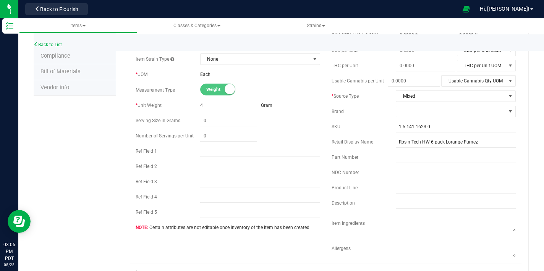
scroll to position [116, 0]
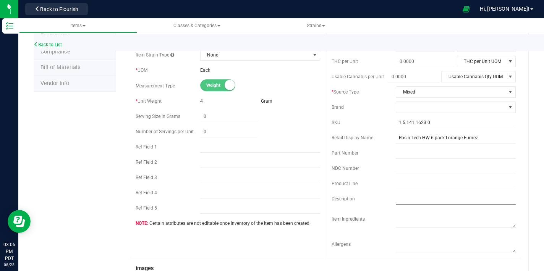
drag, startPoint x: 421, startPoint y: 202, endPoint x: 411, endPoint y: 198, distance: 10.1
click at [418, 202] on input "text" at bounding box center [455, 198] width 120 height 11
paste input "Discover the elite craftsmanship of Hash Walkers, where each joint harmoniously…"
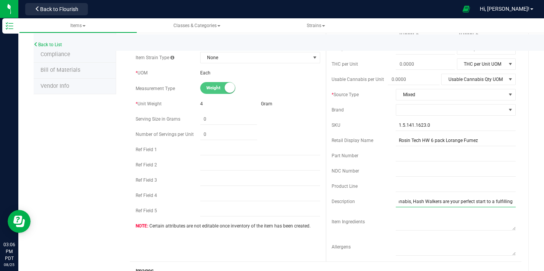
scroll to position [113, 0]
type input "Discover the elite craftsmanship of Hash Walkers, where each joint harmoniously…"
click at [428, 141] on input "Rosin Tech HW 6 pack Lorange Fumez" at bounding box center [455, 140] width 120 height 11
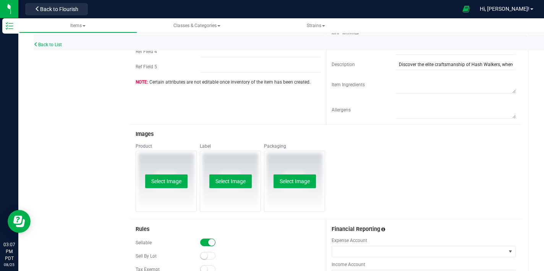
scroll to position [256, 0]
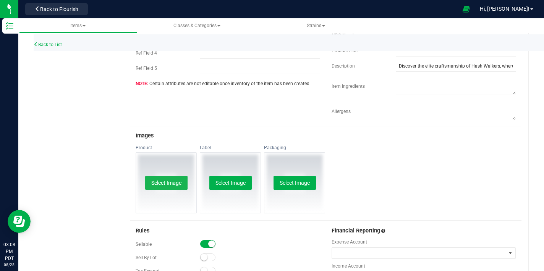
click at [152, 180] on button "Select Image" at bounding box center [166, 183] width 42 height 14
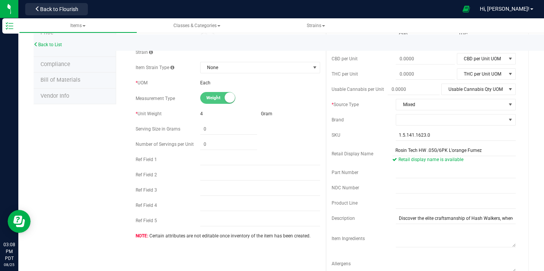
scroll to position [103, 0]
drag, startPoint x: 450, startPoint y: 153, endPoint x: 443, endPoint y: 169, distance: 17.6
click at [450, 153] on input "Rosin Tech HW .05G/6PK L'orange Fumez" at bounding box center [453, 150] width 123 height 11
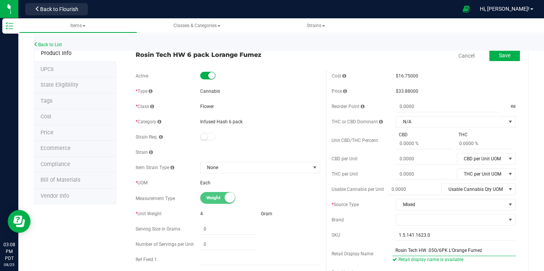
scroll to position [0, 0]
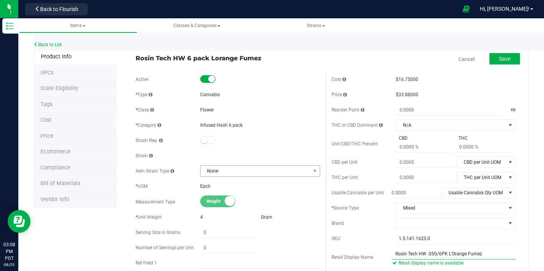
type input "Rosin Tech HW .05G/6PK L'Orange Fumez"
click at [260, 166] on span "None" at bounding box center [255, 171] width 110 height 11
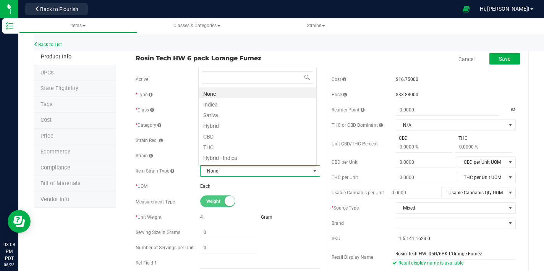
scroll to position [11, 116]
click at [228, 125] on li "Hybrid" at bounding box center [257, 124] width 118 height 11
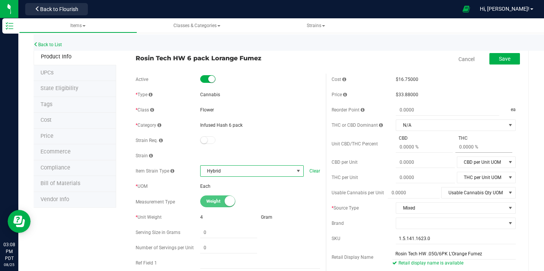
click at [461, 149] on span at bounding box center [483, 147] width 57 height 11
type input "30.82"
type input "30.82 %"
click at [379, 139] on div "Unit CBD/THC Percent CBD THC 30.82 % 30.82" at bounding box center [423, 144] width 184 height 18
click at [503, 64] on button "Save" at bounding box center [504, 58] width 31 height 11
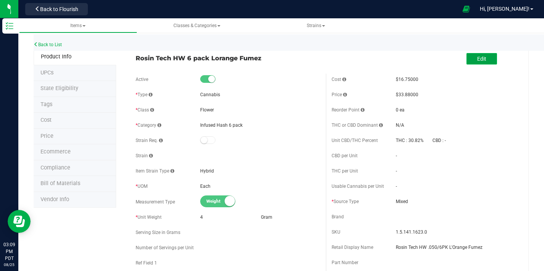
click at [477, 59] on span "Edit" at bounding box center [481, 59] width 9 height 6
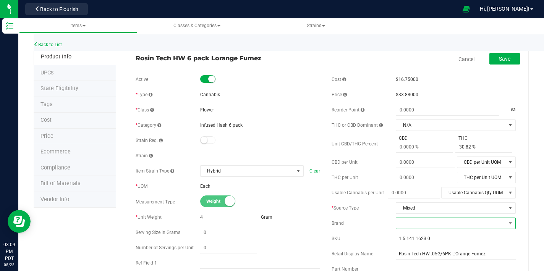
click at [414, 223] on span at bounding box center [451, 223] width 110 height 11
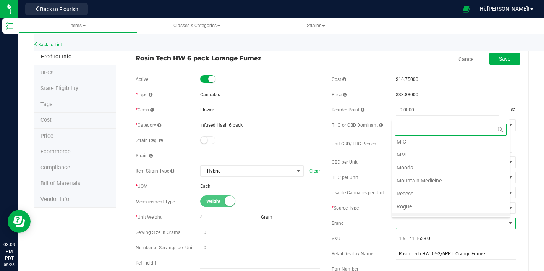
scroll to position [231, 0]
click at [424, 202] on li "Rosin Tech" at bounding box center [451, 200] width 118 height 13
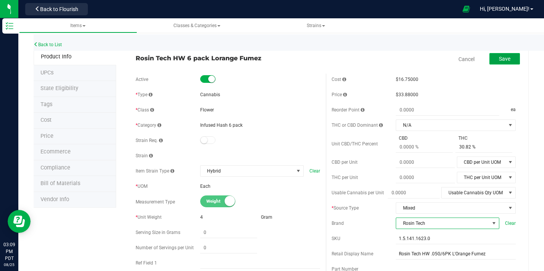
click at [499, 58] on span "Save" at bounding box center [504, 59] width 11 height 6
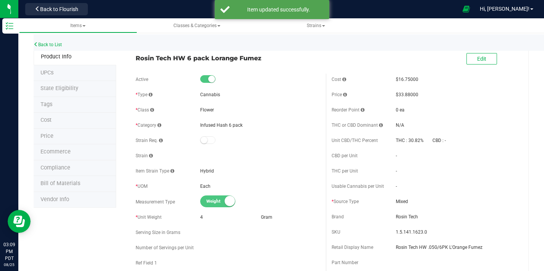
click at [54, 47] on div "Back to List" at bounding box center [306, 42] width 544 height 16
click at [56, 44] on link "Back to List" at bounding box center [48, 44] width 28 height 5
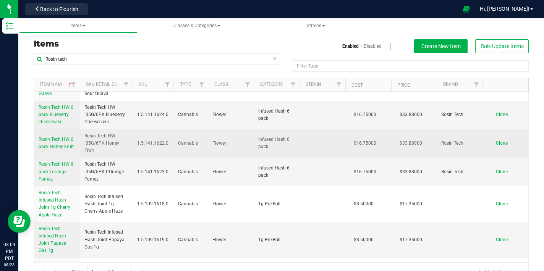
scroll to position [169, 0]
click at [69, 137] on span "Rosin Tech HW 6 pack Honey Fruit" at bounding box center [56, 143] width 35 height 13
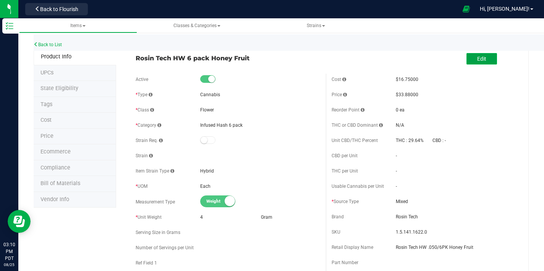
click at [481, 59] on button "Edit" at bounding box center [481, 58] width 31 height 11
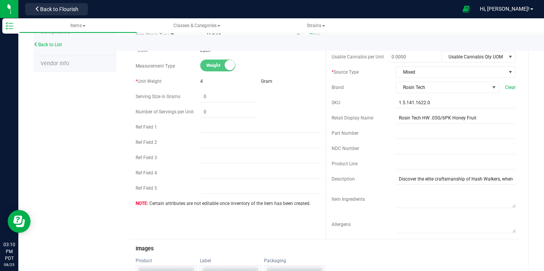
scroll to position [250, 0]
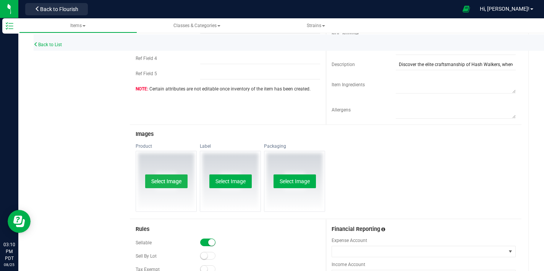
click at [170, 182] on button "Select Image" at bounding box center [166, 181] width 42 height 14
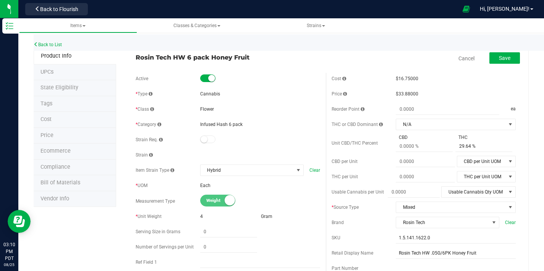
scroll to position [0, 0]
click at [499, 61] on span "Save" at bounding box center [504, 59] width 11 height 6
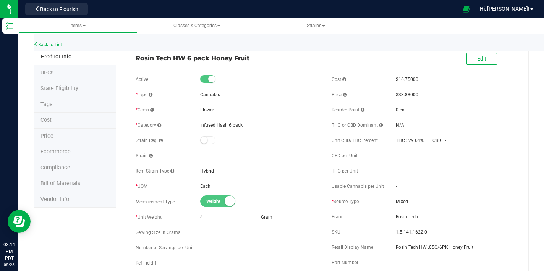
click at [54, 44] on link "Back to List" at bounding box center [48, 44] width 28 height 5
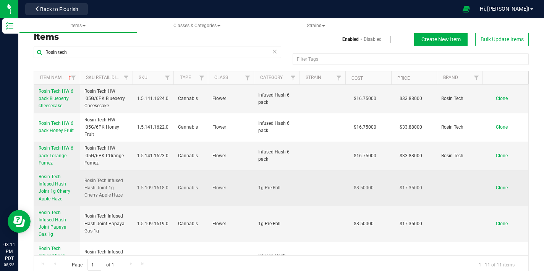
scroll to position [18, 0]
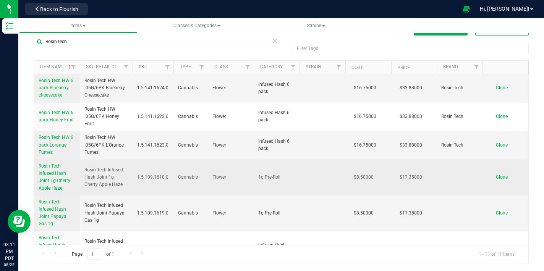
click at [53, 163] on link "Rosin Tech Infused Hash Joint 1g Cherry Apple Haze" at bounding box center [57, 177] width 37 height 29
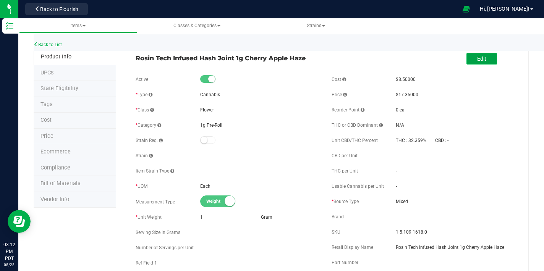
click at [468, 61] on button "Edit" at bounding box center [481, 58] width 31 height 11
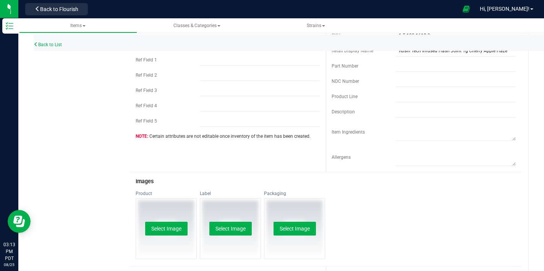
scroll to position [204, 0]
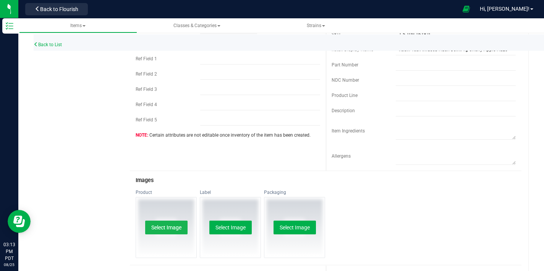
click at [171, 229] on button "Select Image" at bounding box center [166, 228] width 42 height 14
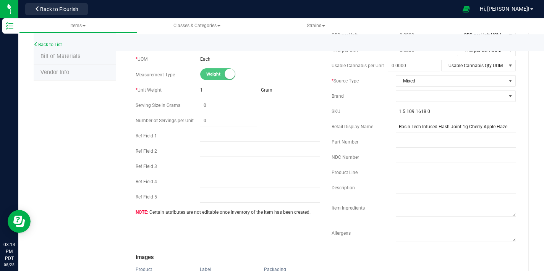
scroll to position [103, 0]
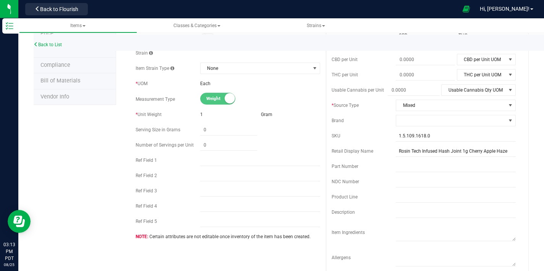
click at [355, 165] on div "Part Number" at bounding box center [363, 166] width 65 height 7
click at [219, 69] on span "None" at bounding box center [255, 68] width 110 height 11
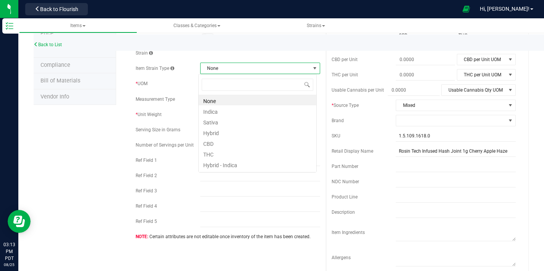
scroll to position [11, 118]
click at [216, 121] on li "Sativa" at bounding box center [257, 121] width 118 height 11
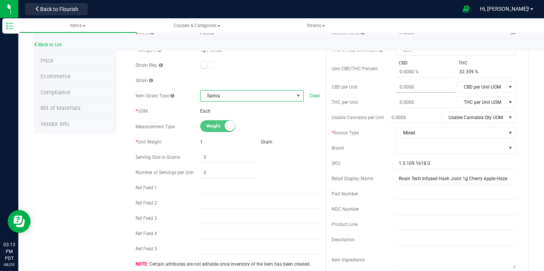
scroll to position [74, 0]
click at [402, 244] on input "text" at bounding box center [455, 240] width 120 height 11
paste input "Elevate your smoking experience with our Hash Joint, a single 1 gram joint meti…"
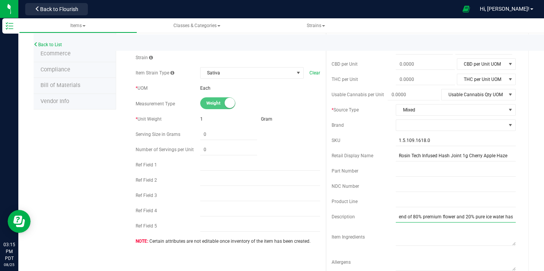
scroll to position [99, 0]
type input "Elevate your smoking experience with our Hash Joint, a single 1 gram joint meti…"
drag, startPoint x: 456, startPoint y: 157, endPoint x: 458, endPoint y: 167, distance: 10.2
click at [456, 157] on input "Rosin Tech Infused Hash Joint 1g Cherry Apple Haze" at bounding box center [455, 154] width 120 height 11
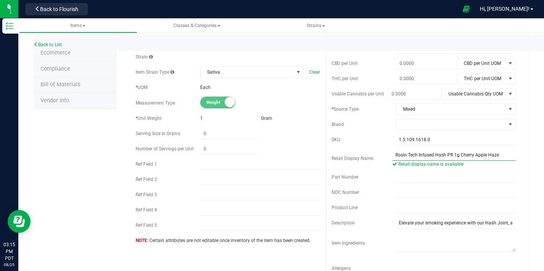
click at [457, 156] on input "Rosin Tech Infused Hash PR 1g Cherry Apple Haze" at bounding box center [453, 154] width 123 height 11
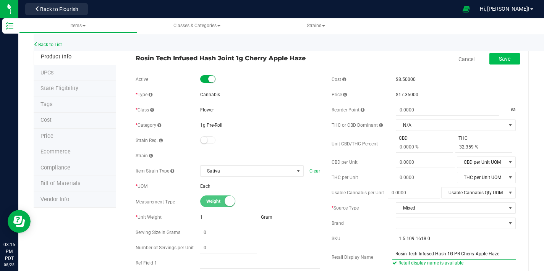
type input "Rosin Tech Infused Hash 1G PR Cherry Apple Haze"
click at [507, 61] on button "Save" at bounding box center [504, 58] width 31 height 11
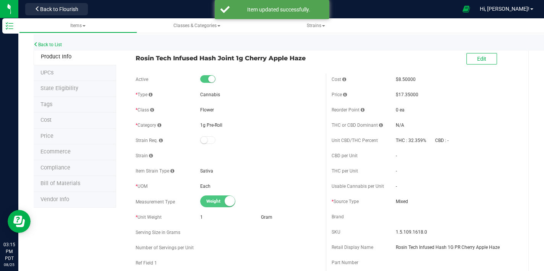
click at [473, 66] on div "Edit" at bounding box center [481, 60] width 31 height 16
click at [477, 60] on span "Edit" at bounding box center [481, 59] width 9 height 6
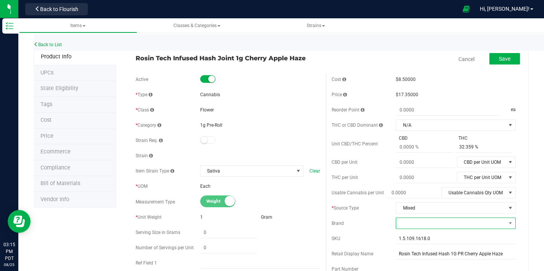
click at [437, 221] on span at bounding box center [451, 223] width 110 height 11
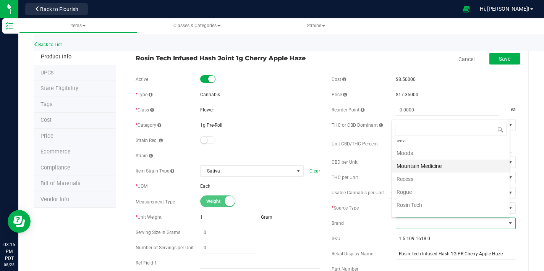
scroll to position [258, 0]
click at [421, 169] on li "Rosin Tech" at bounding box center [451, 173] width 118 height 13
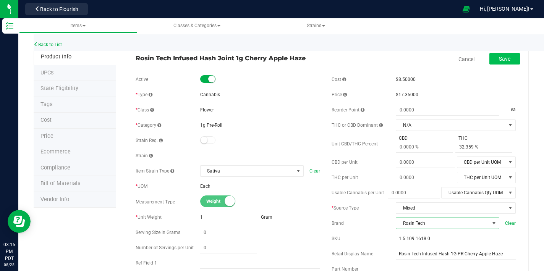
click at [493, 63] on div "Save" at bounding box center [499, 60] width 42 height 16
click at [494, 62] on button "Save" at bounding box center [504, 58] width 31 height 11
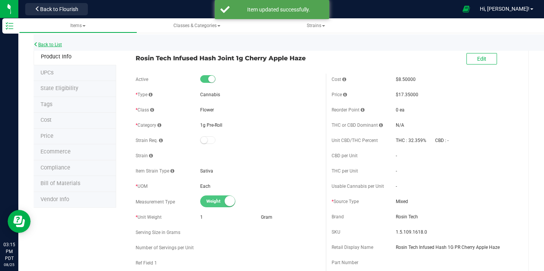
click at [57, 44] on link "Back to List" at bounding box center [48, 44] width 28 height 5
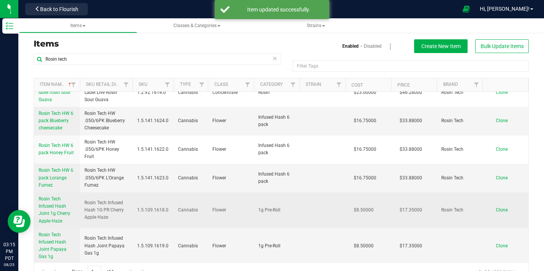
scroll to position [179, 0]
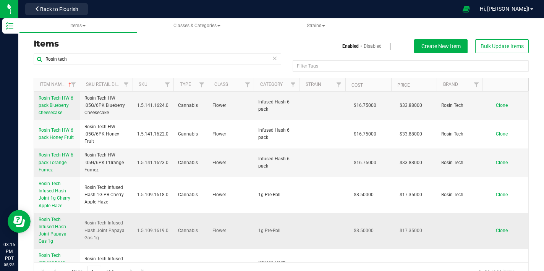
click at [57, 217] on span "Rosin Tech Infused Hash Joint Papaya Gas 1g" at bounding box center [53, 230] width 28 height 27
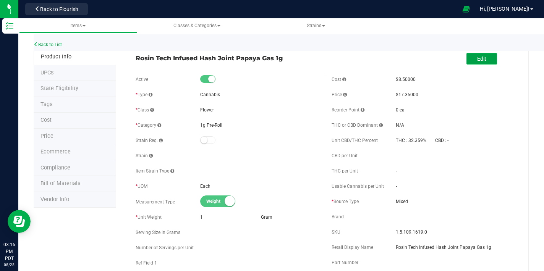
click at [471, 63] on button "Edit" at bounding box center [481, 58] width 31 height 11
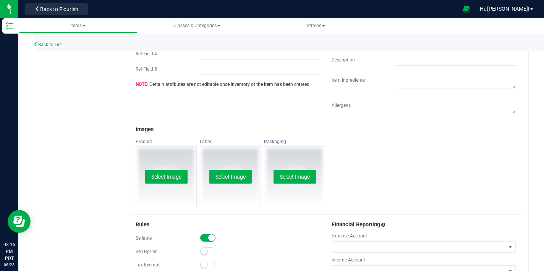
scroll to position [257, 0]
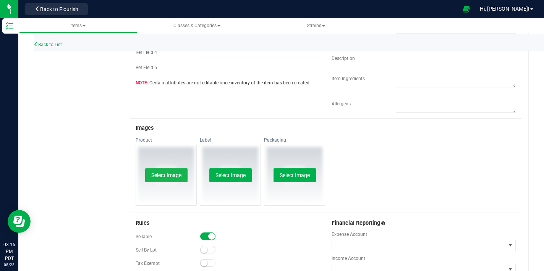
click at [159, 177] on button "Select Image" at bounding box center [166, 175] width 42 height 14
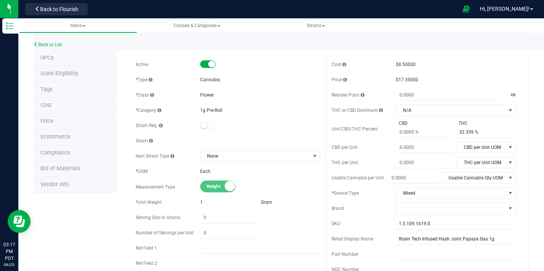
scroll to position [0, 0]
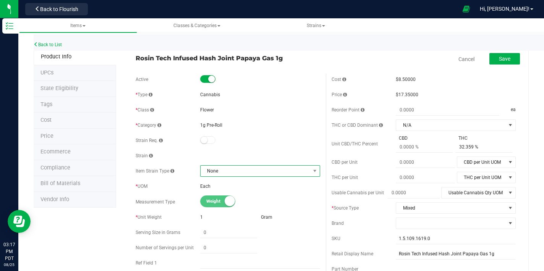
click at [231, 174] on span "None" at bounding box center [255, 171] width 110 height 11
click at [228, 172] on span "None" at bounding box center [255, 171] width 110 height 11
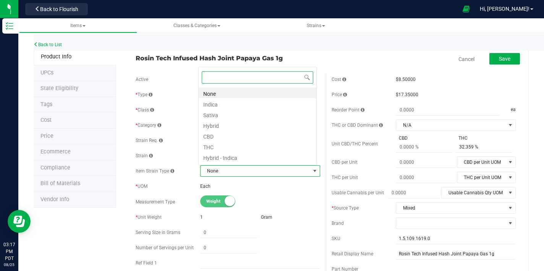
scroll to position [11, 116]
click at [218, 105] on li "Indica" at bounding box center [257, 103] width 118 height 11
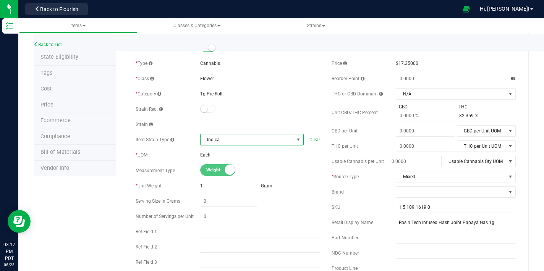
scroll to position [32, 0]
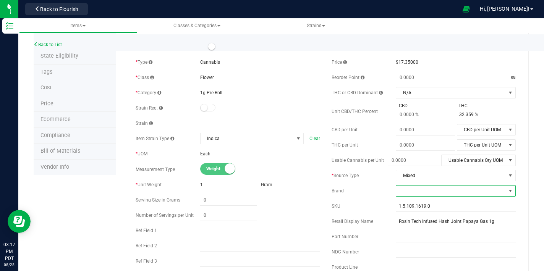
click at [404, 192] on span at bounding box center [451, 191] width 110 height 11
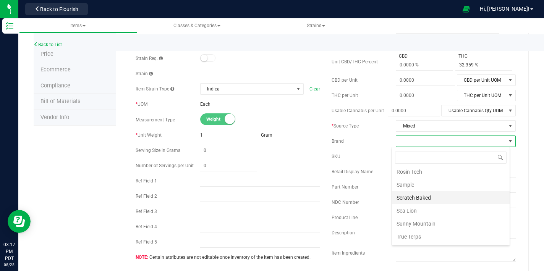
scroll to position [286, 0]
click at [416, 172] on li "Rosin Tech" at bounding box center [451, 173] width 118 height 13
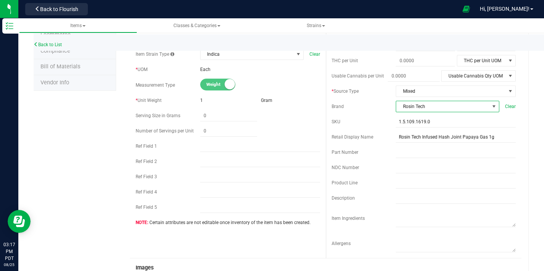
scroll to position [124, 0]
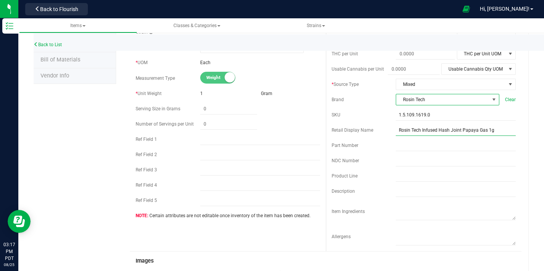
click at [458, 131] on input "Rosin Tech Infused Hash Joint Papaya Gas 1g" at bounding box center [455, 129] width 120 height 11
click at [494, 131] on input "Rosin Tech Infused Hash Joint Papaya Gas 1g" at bounding box center [455, 129] width 120 height 11
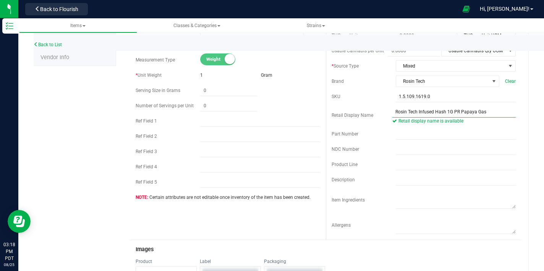
scroll to position [179, 0]
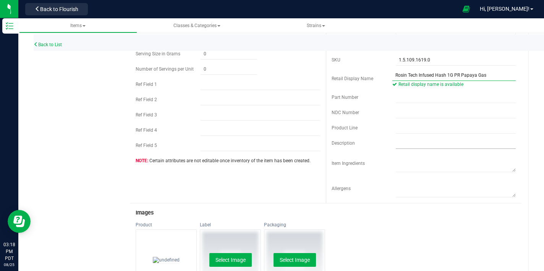
type input "Rosin Tech Infused Hash 1G PR Papaya Gas"
click at [404, 144] on input "text" at bounding box center [455, 142] width 120 height 11
paste input "Elevate your smoking experience with our Hash Joint, a single 1 gram joint meti…"
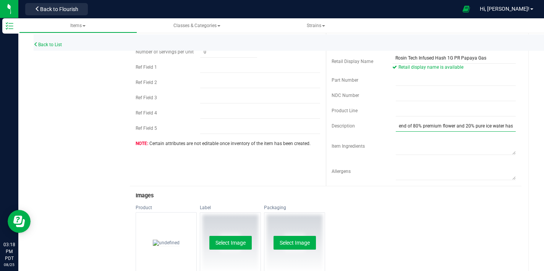
scroll to position [0, 0]
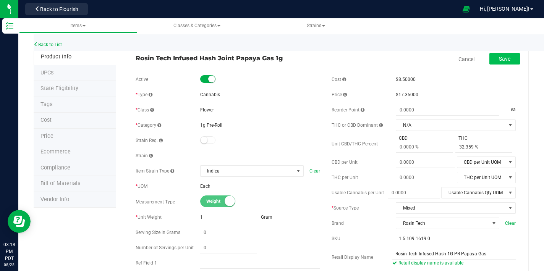
type input "Elevate your smoking experience with our Hash Joint, a single 1 gram joint meti…"
click at [499, 61] on span "Save" at bounding box center [504, 59] width 11 height 6
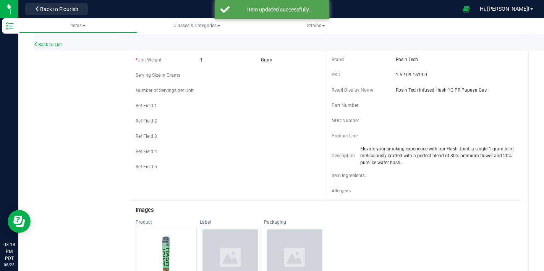
scroll to position [225, 0]
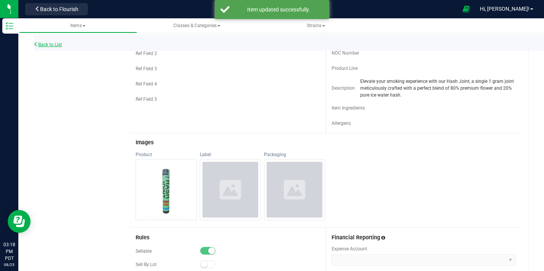
click at [61, 46] on link "Back to List" at bounding box center [48, 44] width 28 height 5
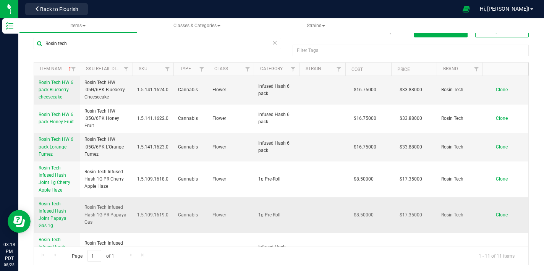
scroll to position [18, 0]
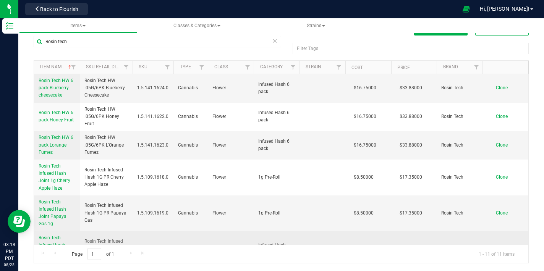
click at [54, 235] on span "Rosin Tech Infused hash nugs Hash Burger" at bounding box center [52, 248] width 27 height 27
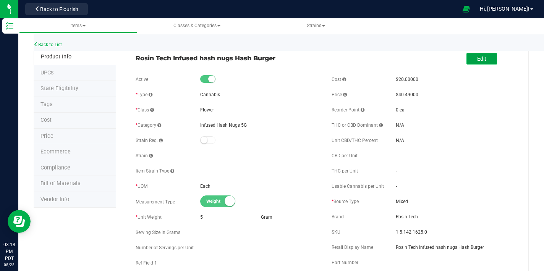
click at [485, 60] on button "Edit" at bounding box center [481, 58] width 31 height 11
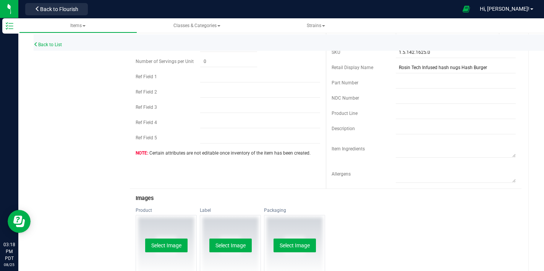
scroll to position [221, 0]
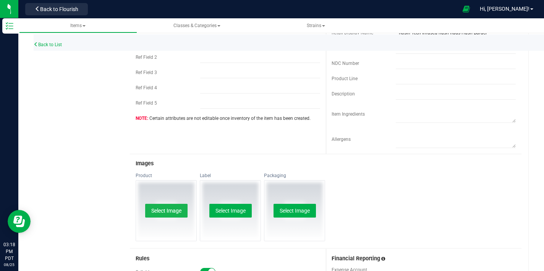
click at [175, 211] on button "Select Image" at bounding box center [166, 211] width 42 height 14
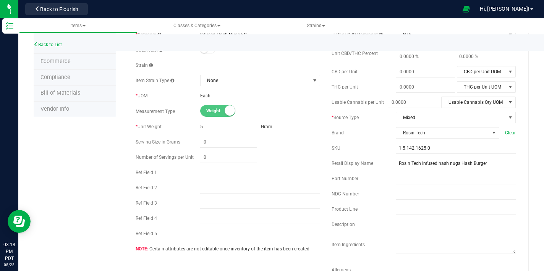
scroll to position [64, 0]
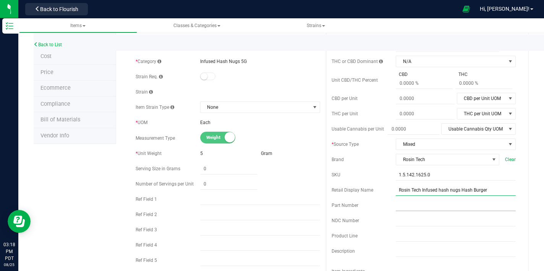
drag, startPoint x: 438, startPoint y: 189, endPoint x: 443, endPoint y: 200, distance: 11.8
click at [438, 189] on input "Rosin Tech Infused hash nugs Hash Burger" at bounding box center [455, 189] width 120 height 11
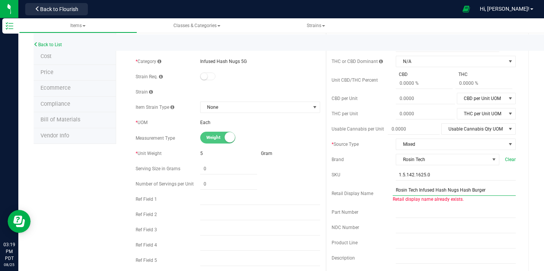
click at [466, 195] on input "Rosin Tech Infused Hash Nugs Hash Burger" at bounding box center [453, 189] width 123 height 11
click at [490, 187] on input "Rosin Tech Infused Hash Nugs Hash Burger" at bounding box center [453, 189] width 123 height 11
type input "Rosin Tech Infused Hash Nugs Hash Burger"
click at [373, 211] on div "Part Number" at bounding box center [363, 212] width 65 height 7
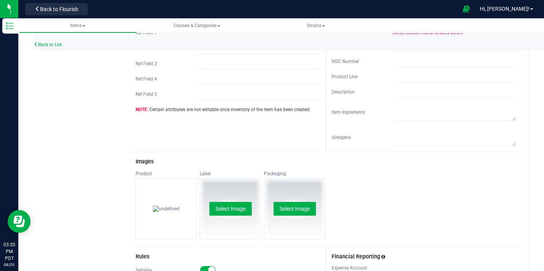
scroll to position [234, 0]
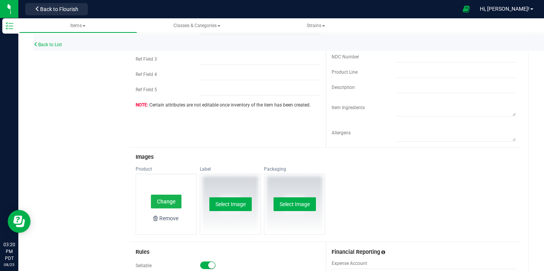
click at [172, 205] on button "Change" at bounding box center [166, 202] width 31 height 14
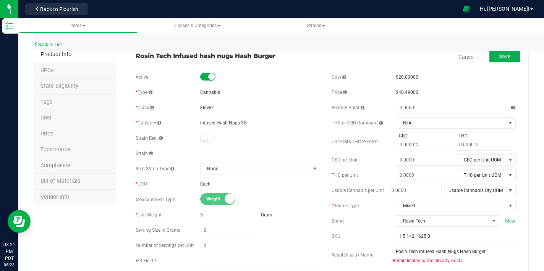
scroll to position [8, 0]
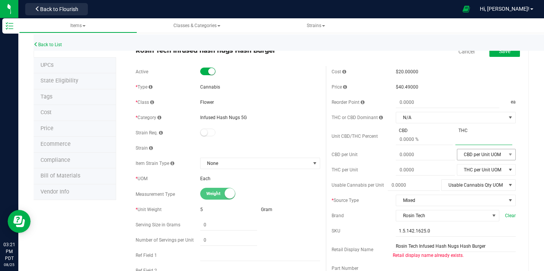
drag, startPoint x: 468, startPoint y: 142, endPoint x: 466, endPoint y: 149, distance: 7.4
click at [467, 142] on span at bounding box center [483, 139] width 57 height 11
type input "33.46"
type input "33.46 %"
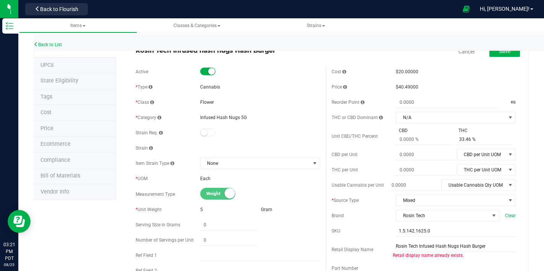
click at [242, 166] on span "None" at bounding box center [255, 163] width 110 height 11
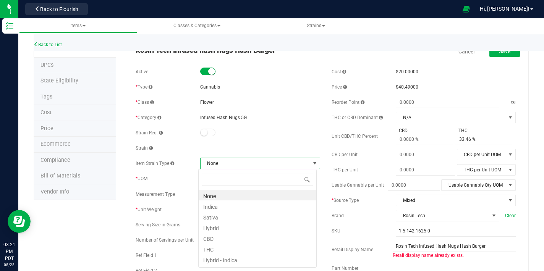
scroll to position [11, 118]
click at [215, 208] on li "Indica" at bounding box center [257, 205] width 118 height 11
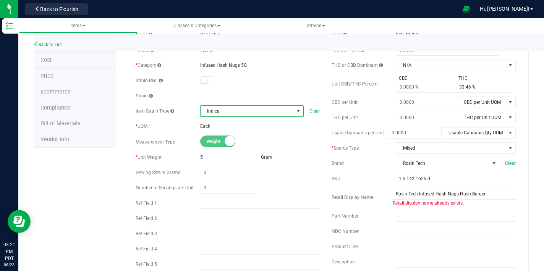
scroll to position [62, 0]
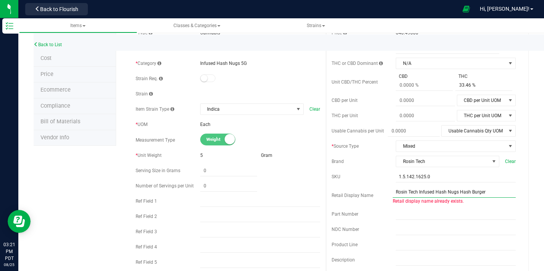
click at [499, 193] on input "Rosin Tech Infused Hash Nugs Hash Burger" at bounding box center [453, 191] width 123 height 11
click at [341, 211] on span "Part Number" at bounding box center [344, 213] width 27 height 5
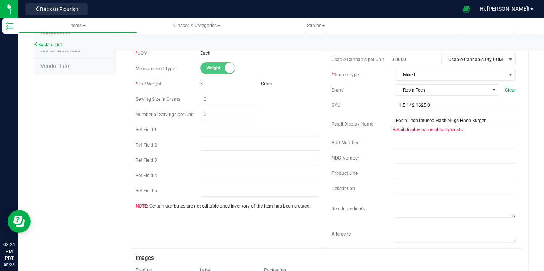
scroll to position [134, 0]
click at [390, 190] on div "Description" at bounding box center [363, 188] width 65 height 7
click at [399, 191] on input "text" at bounding box center [455, 187] width 120 height 11
paste input "Premium flower infused with our in-house, solventless Ice Water Hash. Perfect f…"
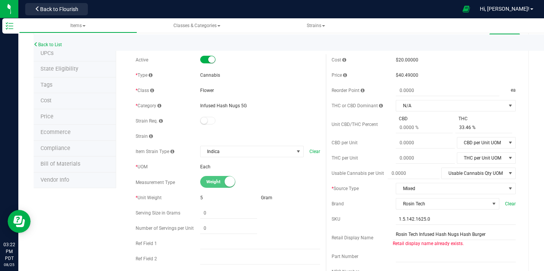
scroll to position [0, 0]
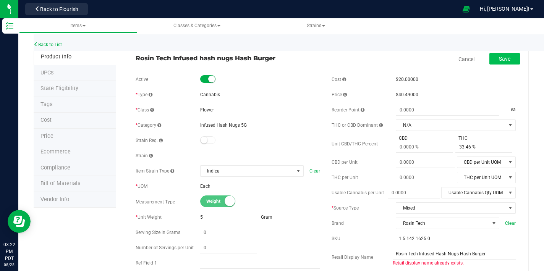
type input "Premium flower infused with our in-house, solventless Ice Water Hash. Perfect f…"
click at [493, 54] on button "Save" at bounding box center [504, 58] width 31 height 11
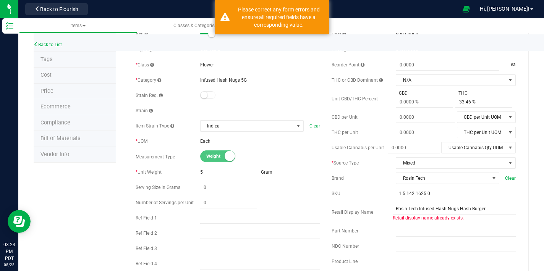
scroll to position [51, 0]
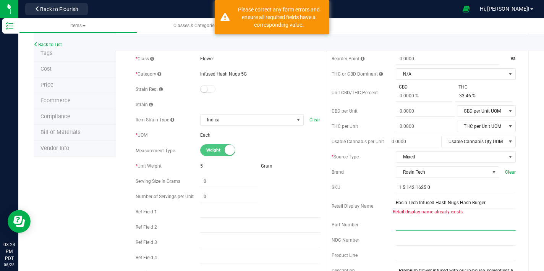
click at [495, 221] on input "text" at bounding box center [455, 224] width 120 height 11
click at [491, 205] on input "Rosin Tech Infused Hash Nugs Hash Burger" at bounding box center [453, 202] width 123 height 11
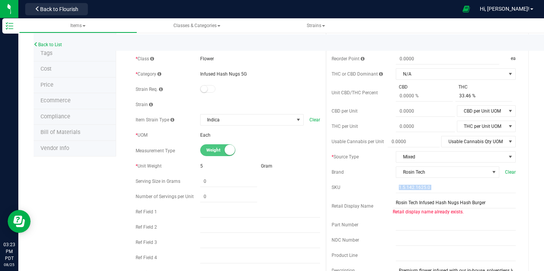
click at [378, 193] on div "Cost $20.00000 Price $40.49000 Reorder Point ea THC or CBD Dominant" at bounding box center [424, 177] width 196 height 308
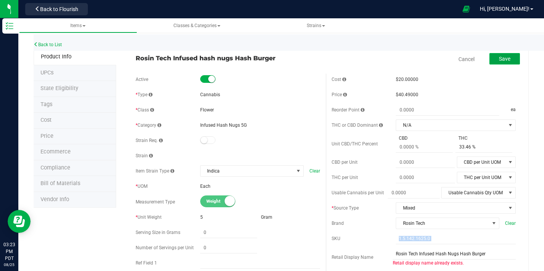
click at [499, 56] on span "Save" at bounding box center [504, 59] width 11 height 6
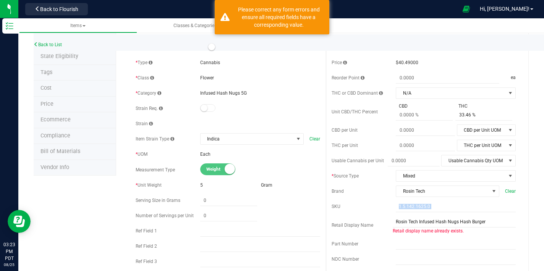
scroll to position [67, 0]
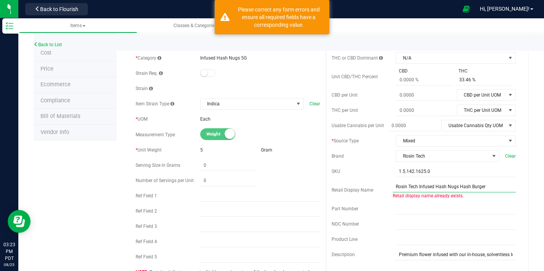
click at [436, 189] on input "Rosin Tech Infused Hash Nugs Hash Burger" at bounding box center [453, 186] width 123 height 11
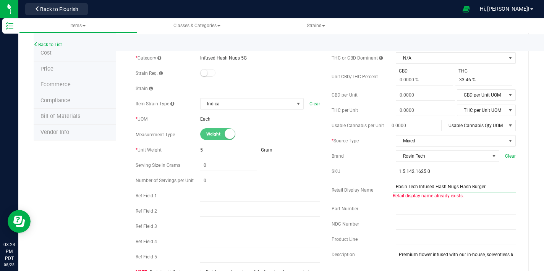
type input "Rosin Tech Infused hash nugs Hash Burger"
click at [485, 207] on input "text" at bounding box center [455, 208] width 120 height 11
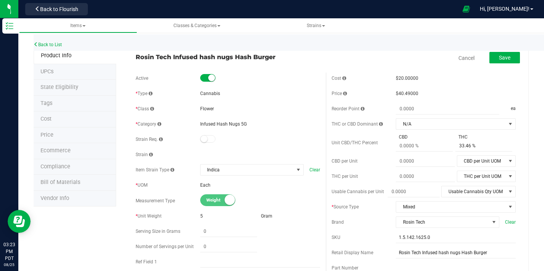
scroll to position [0, 0]
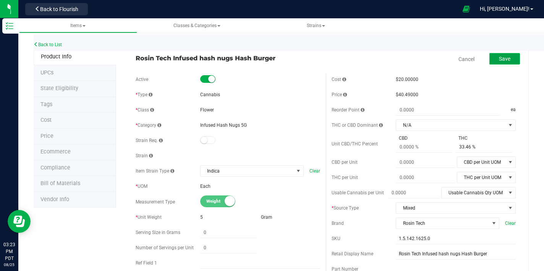
click at [499, 61] on span "Save" at bounding box center [504, 59] width 11 height 6
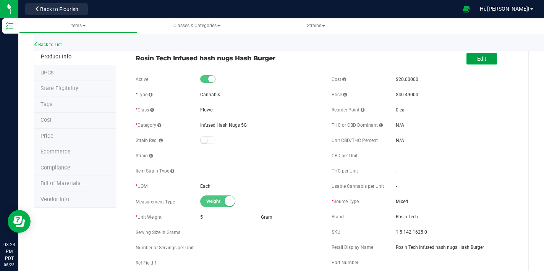
click at [477, 57] on span "Edit" at bounding box center [481, 59] width 9 height 6
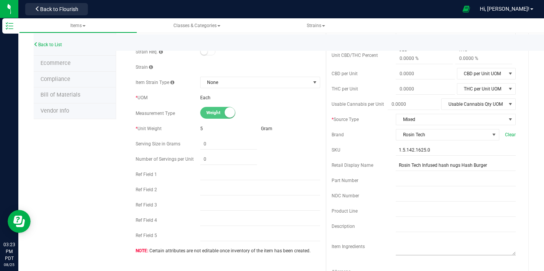
scroll to position [99, 0]
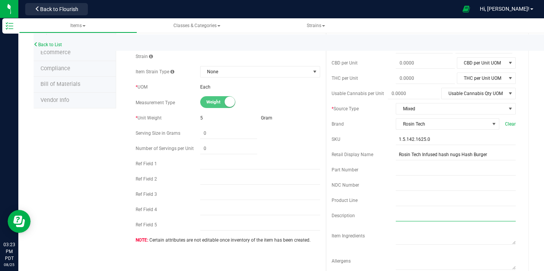
click at [402, 215] on input "text" at bounding box center [455, 215] width 120 height 11
paste input "Premium flower infused with our in-house, solventless Ice Water Hash. Perfect f…"
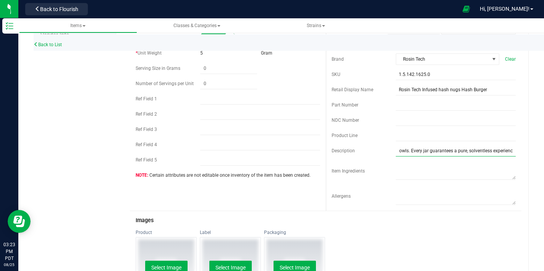
scroll to position [246, 0]
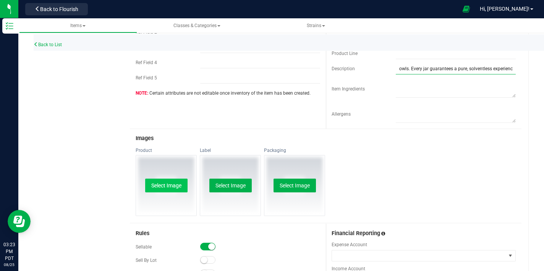
type input "Premium flower infused with our in-house, solventless Ice Water Hash. Perfect f…"
click at [163, 184] on button "Select Image" at bounding box center [166, 186] width 42 height 14
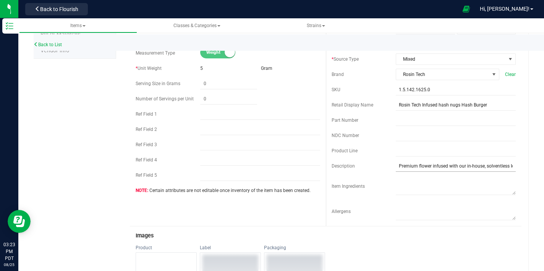
scroll to position [0, 0]
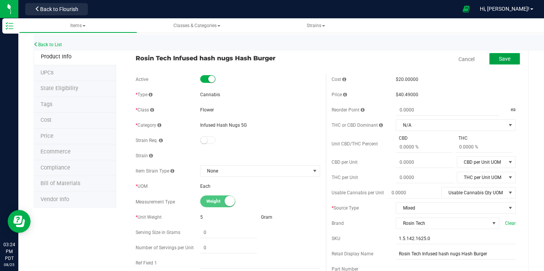
click at [499, 59] on span "Save" at bounding box center [504, 59] width 11 height 6
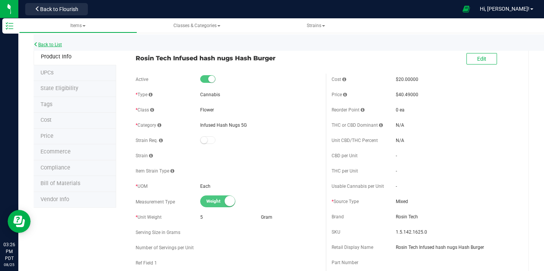
click at [58, 45] on link "Back to List" at bounding box center [48, 44] width 28 height 5
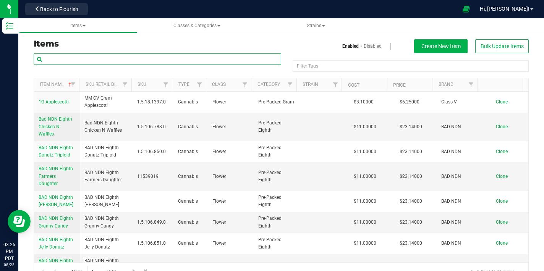
click at [100, 61] on input "text" at bounding box center [157, 58] width 247 height 11
type input "rosin tech"
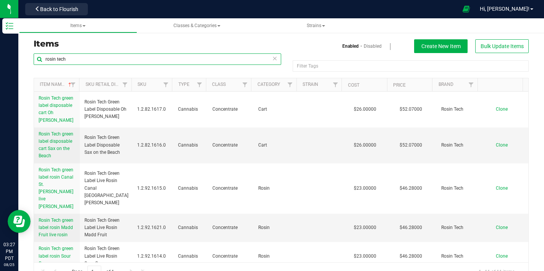
drag, startPoint x: 84, startPoint y: 57, endPoint x: 32, endPoint y: 55, distance: 51.9
click at [31, 55] on div "rosin tech Filter Tags Filter Tags Item Name Sku Retail Display Name SKU Type C…" at bounding box center [281, 167] width 506 height 228
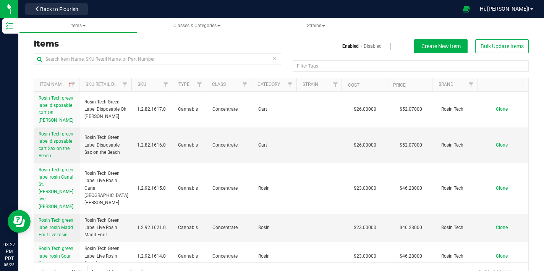
click at [98, 48] on h3 "Items" at bounding box center [155, 43] width 242 height 9
